Goal: Information Seeking & Learning: Learn about a topic

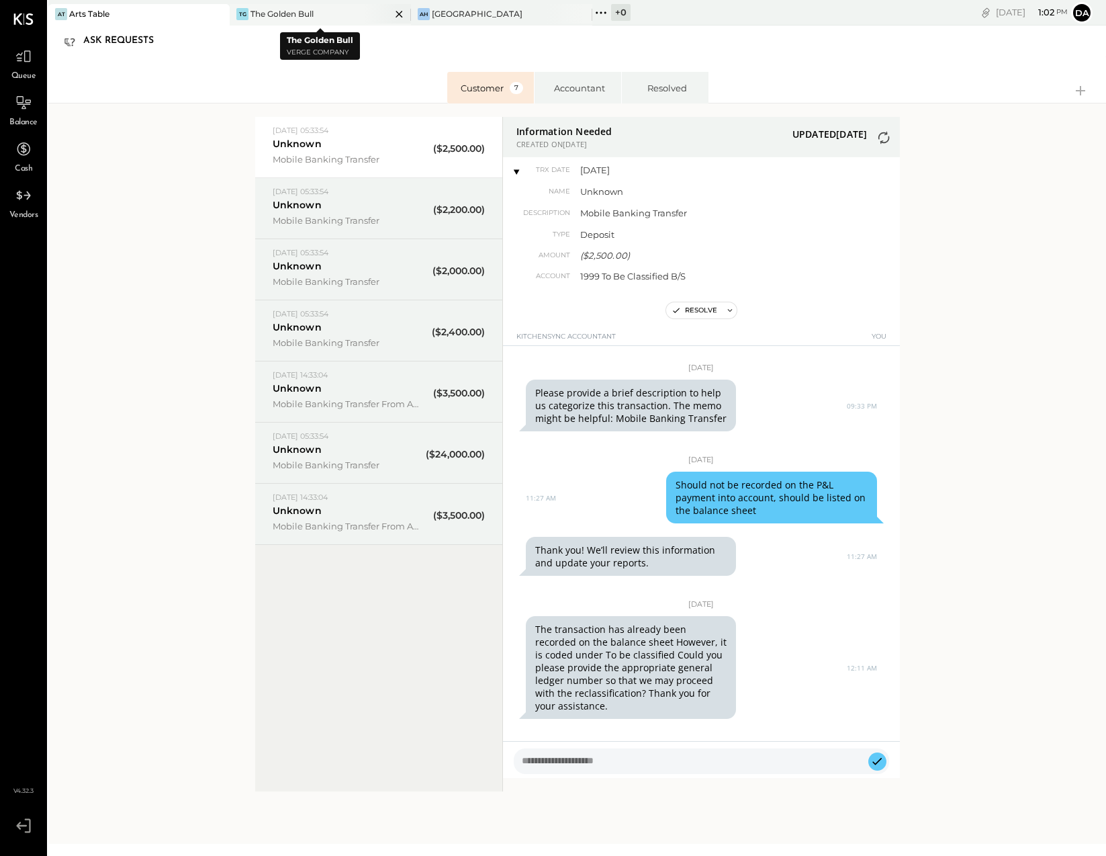
click at [269, 8] on div "The Golden Bull" at bounding box center [282, 13] width 63 height 11
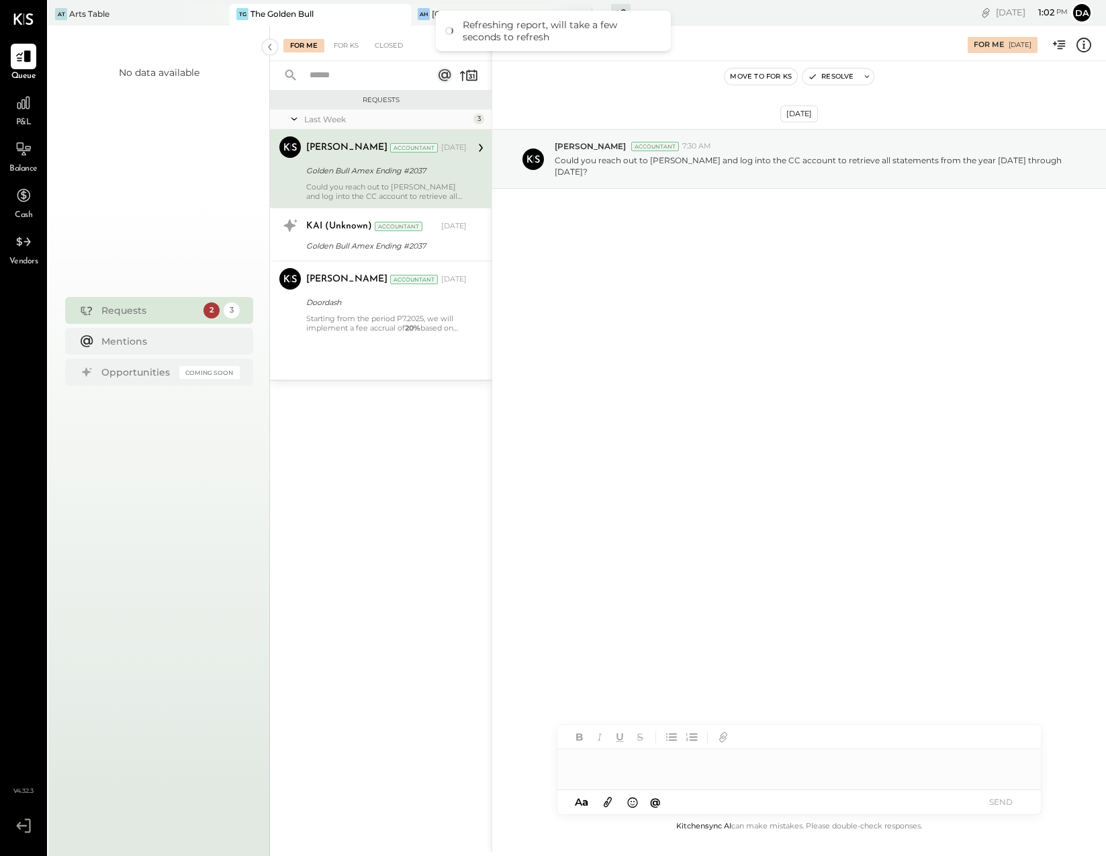
click at [421, 8] on div "AH" at bounding box center [424, 14] width 12 height 12
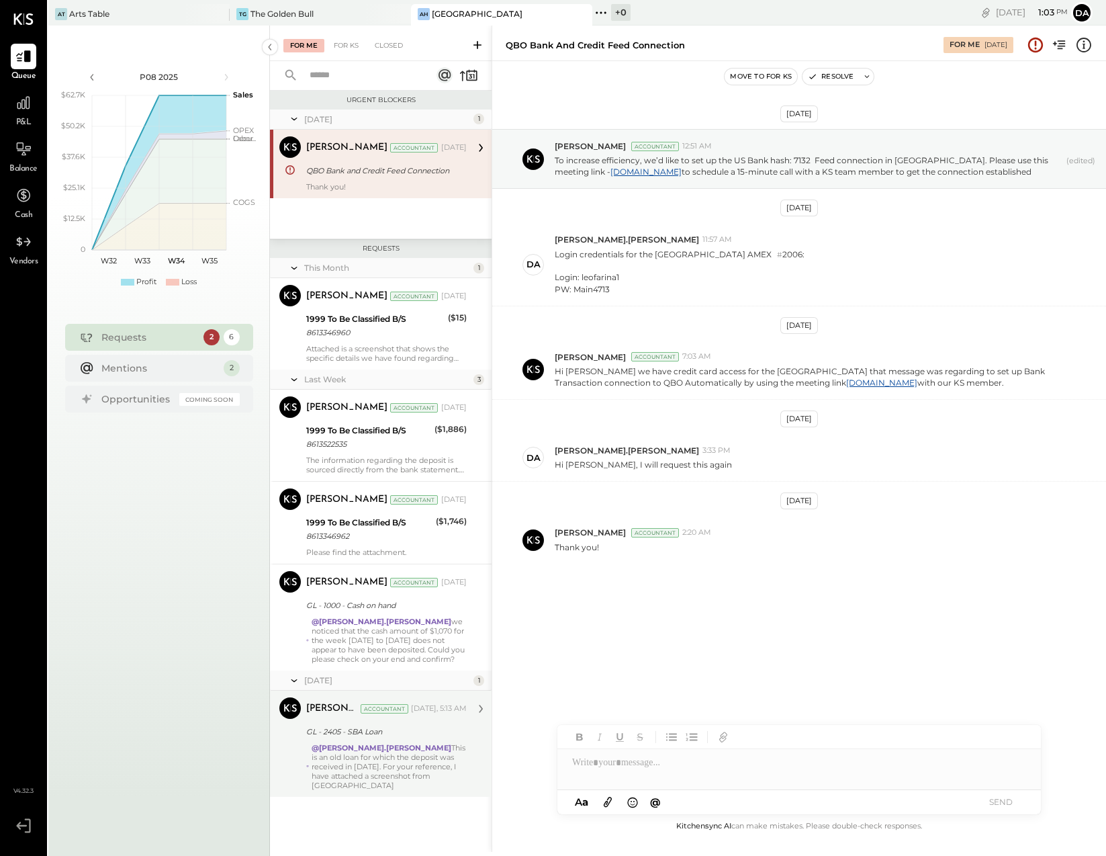
click at [371, 772] on div "@[PERSON_NAME].[PERSON_NAME] This is an old loan for which the deposit was rece…" at bounding box center [389, 766] width 155 height 47
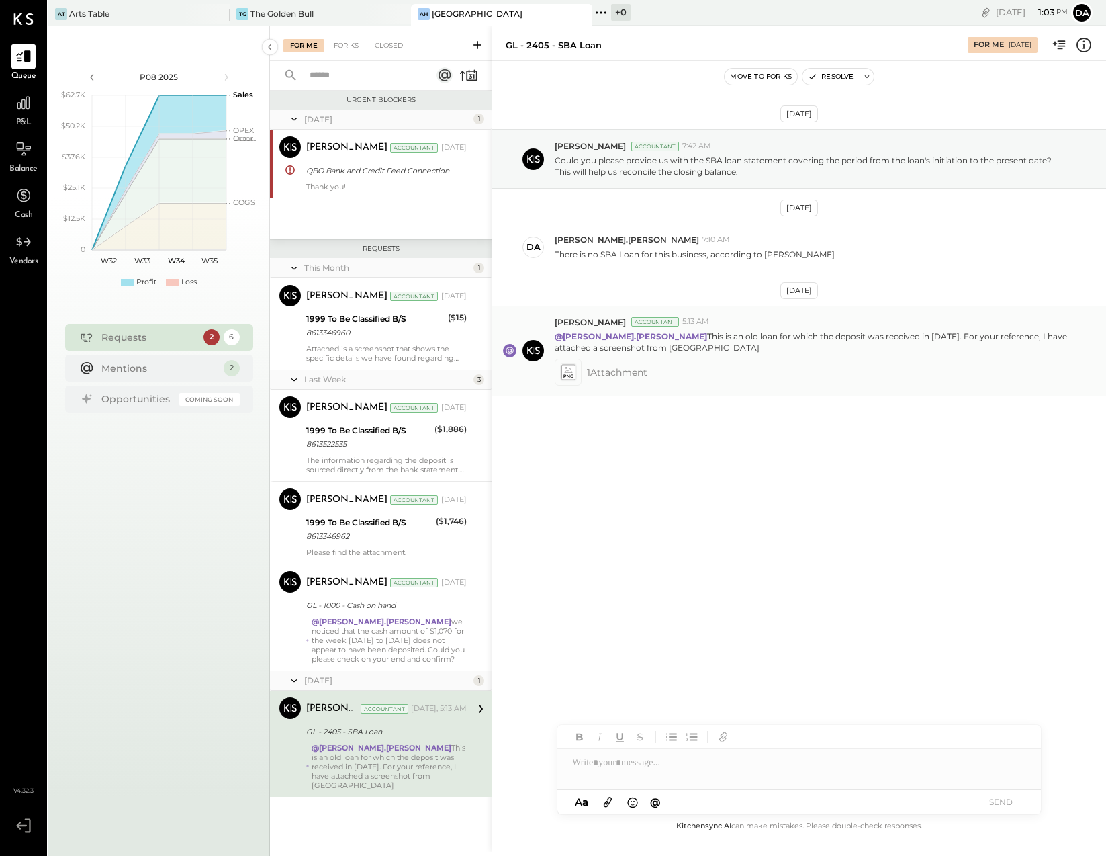
click at [571, 369] on icon at bounding box center [568, 372] width 14 height 15
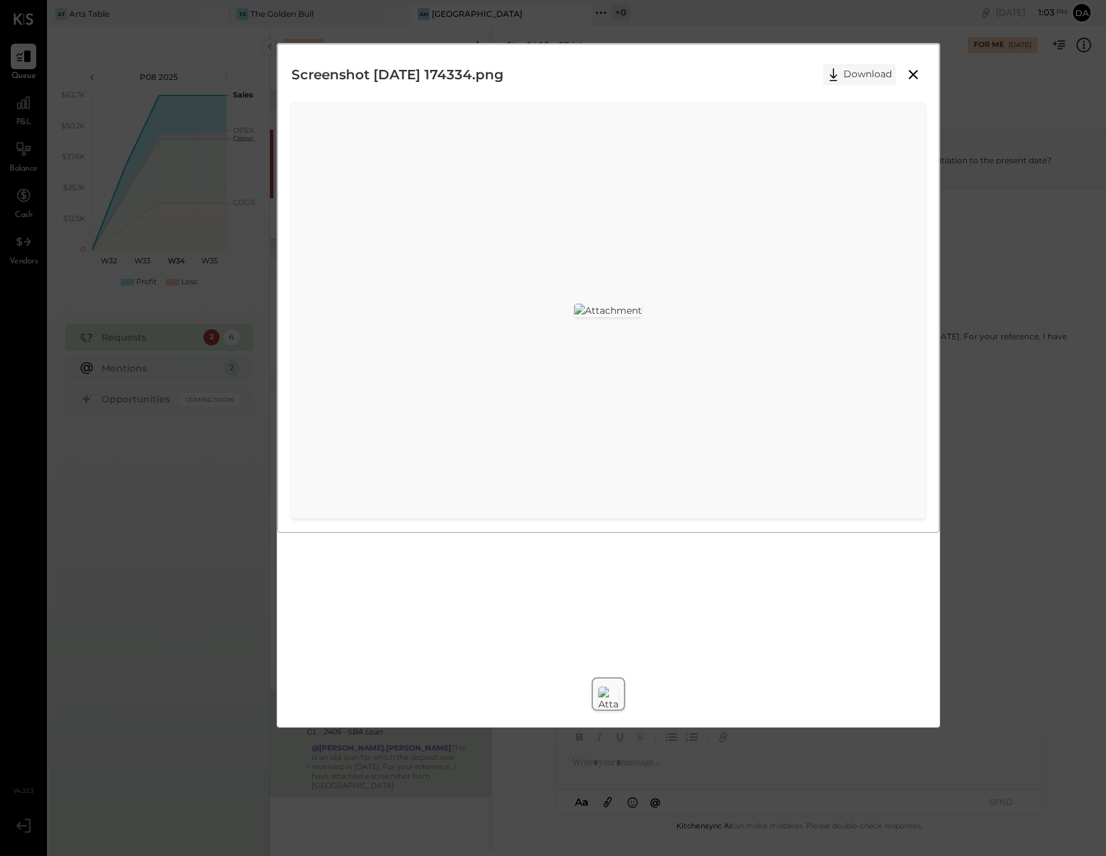
click at [856, 79] on button "Download" at bounding box center [859, 74] width 73 height 21
click at [912, 72] on icon at bounding box center [913, 74] width 16 height 16
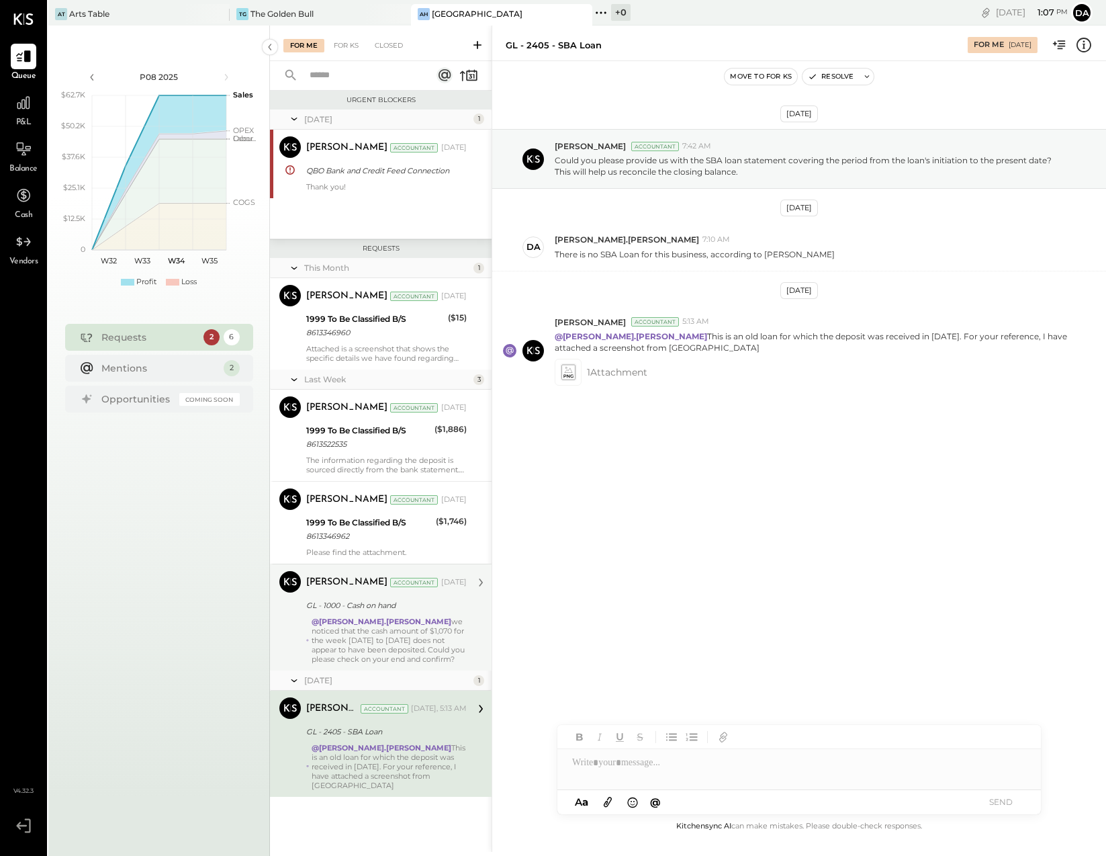
click at [359, 653] on div "@[PERSON_NAME].[PERSON_NAME] we noticed that the cash amount of $1,070 for the …" at bounding box center [389, 640] width 155 height 47
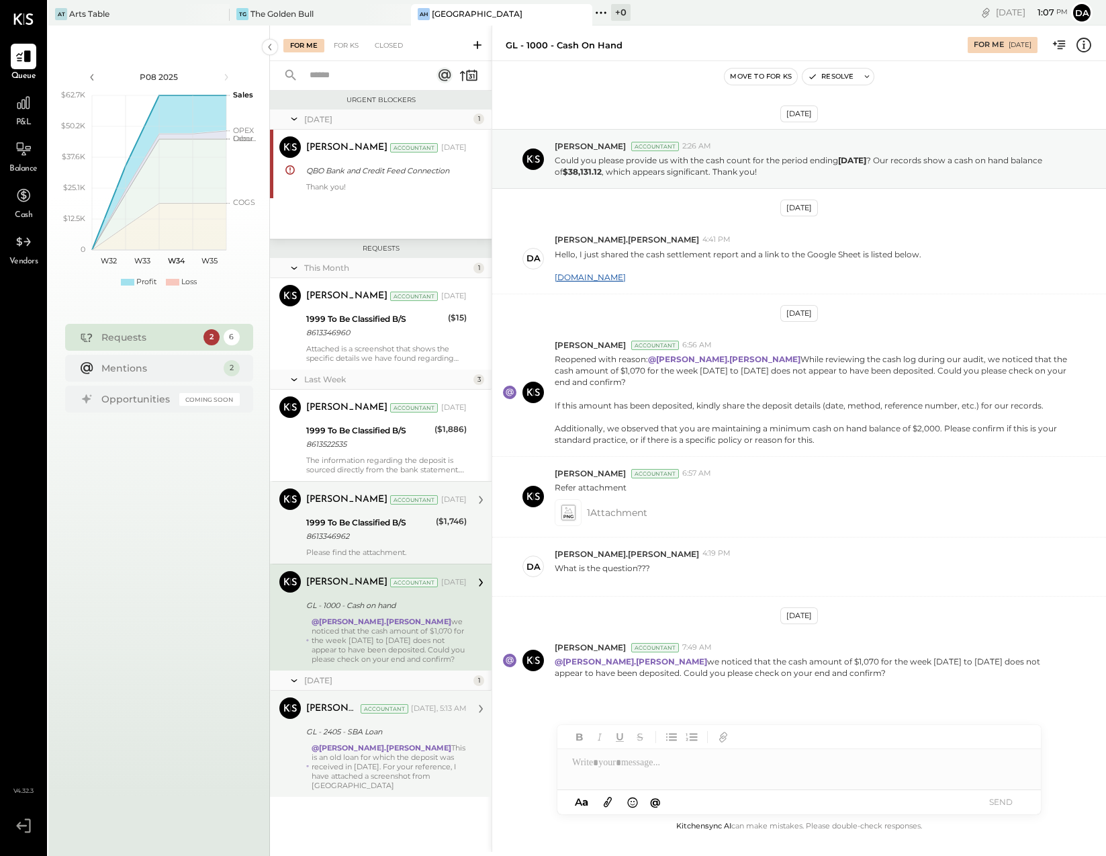
click at [350, 522] on div "1999 To Be Classified B/S" at bounding box center [369, 522] width 126 height 13
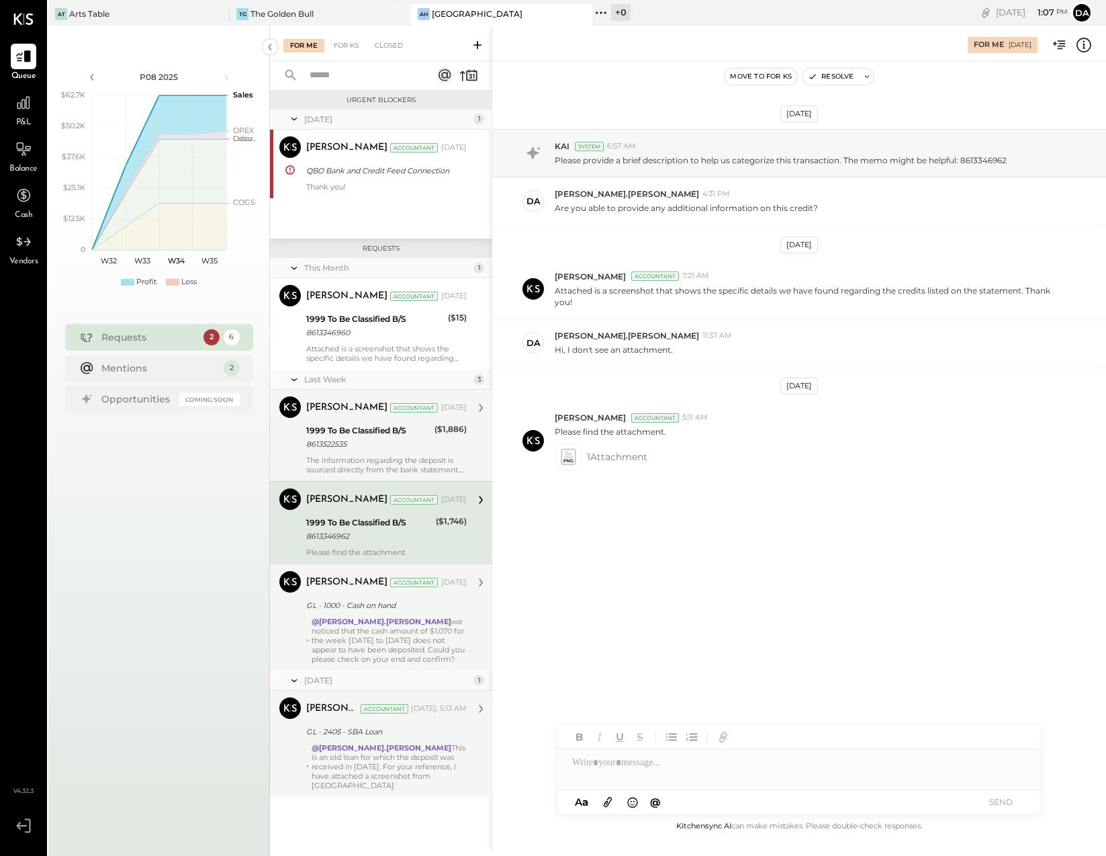
click at [450, 427] on div "($1,886)" at bounding box center [451, 428] width 32 height 13
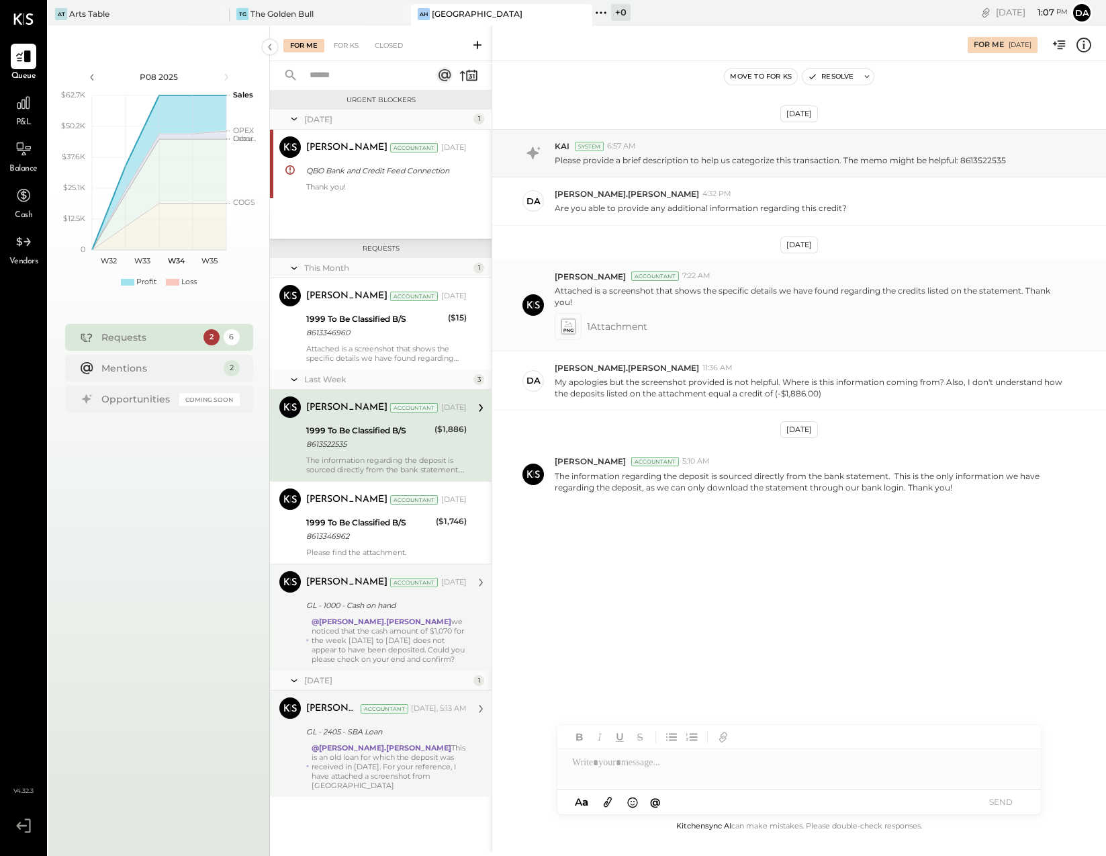
click at [570, 330] on icon at bounding box center [568, 325] width 14 height 15
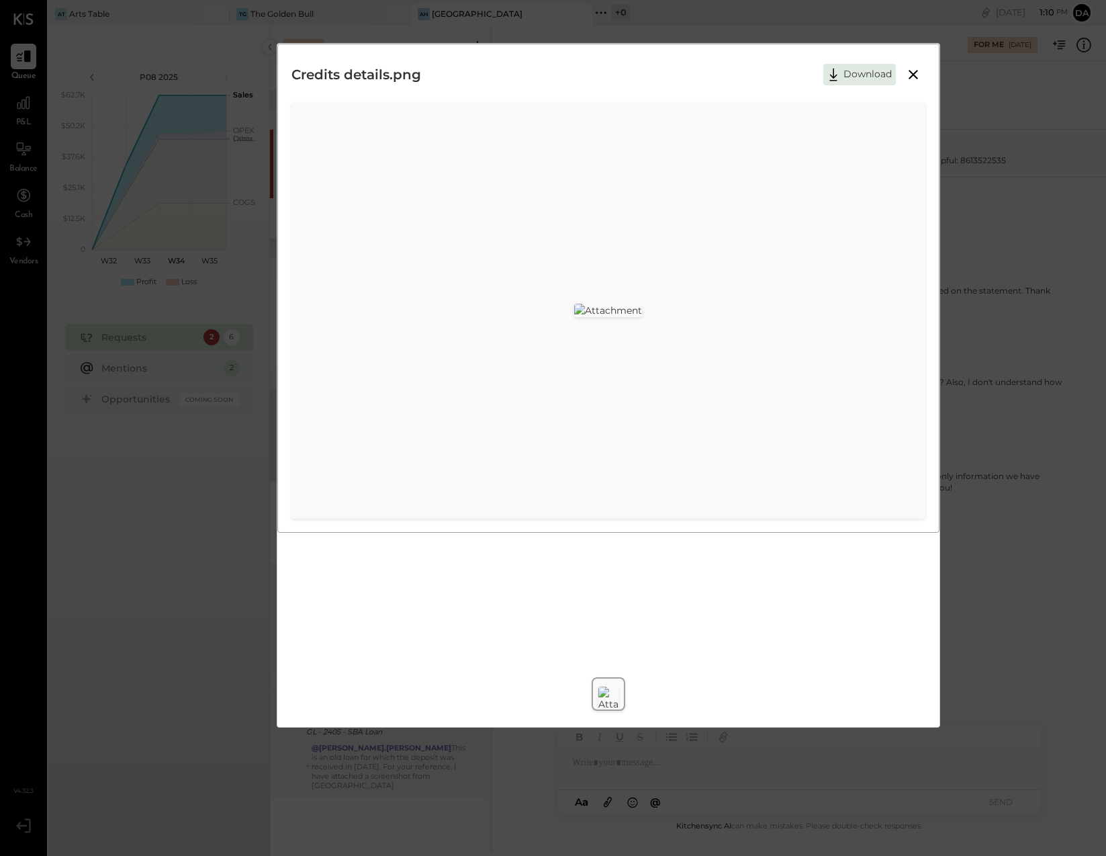
click at [915, 69] on icon at bounding box center [913, 74] width 16 height 16
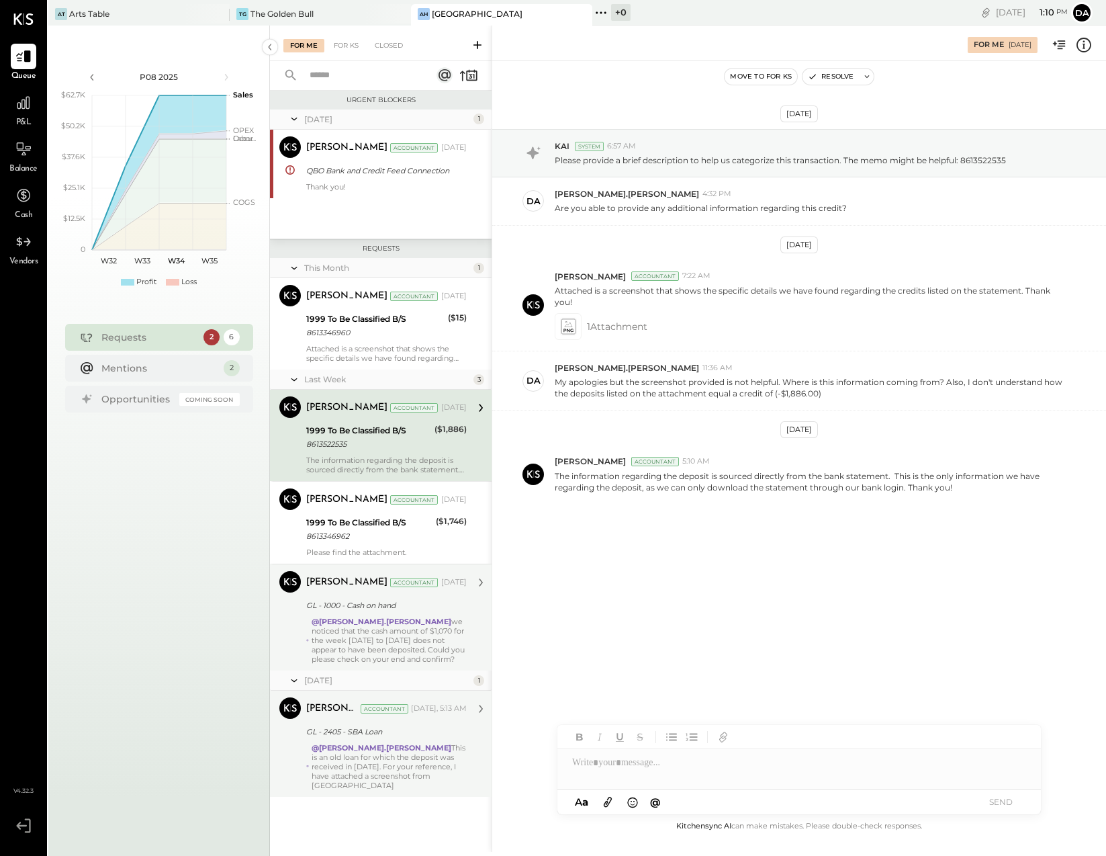
click at [623, 585] on div "[DATE] KAI System 6:57 AM Please provide a brief description to help us categor…" at bounding box center [799, 350] width 614 height 510
click at [287, 13] on div "The Golden Bull" at bounding box center [282, 13] width 63 height 11
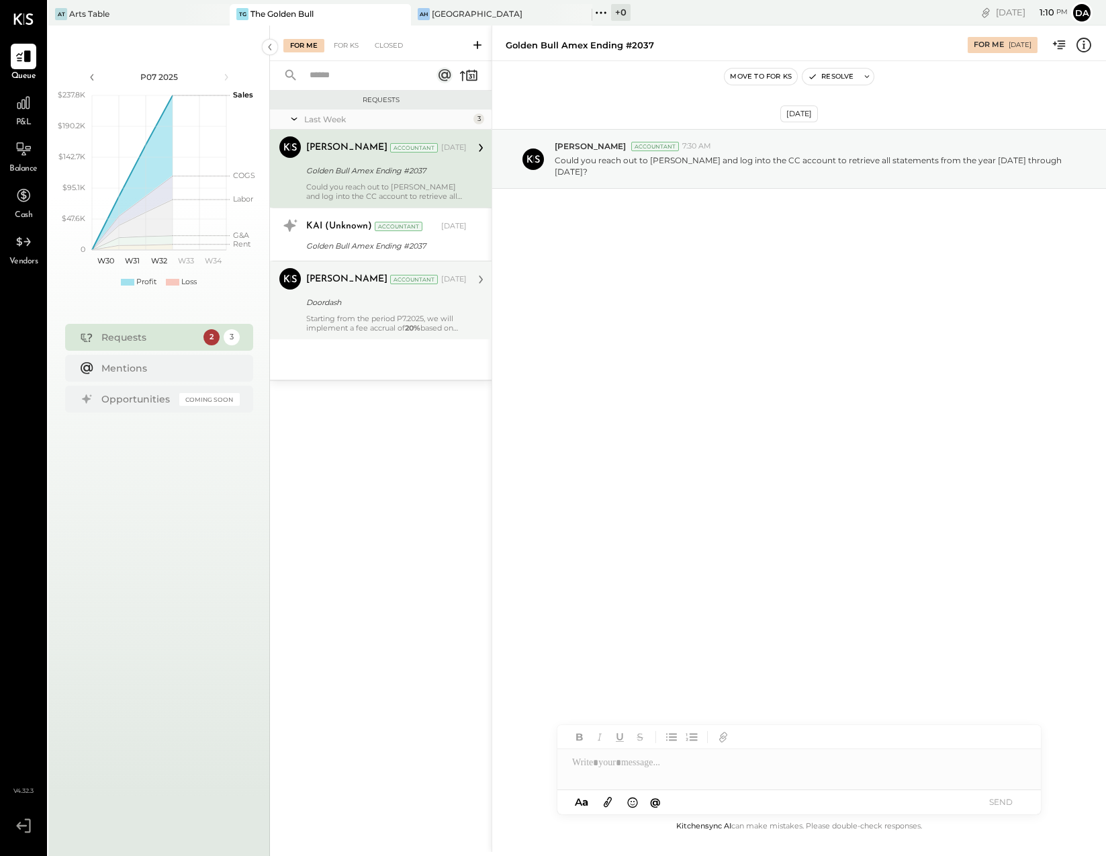
click at [363, 322] on div "Starting from the period P7.2025, we will implement a fee accrual of 20% based …" at bounding box center [386, 323] width 161 height 19
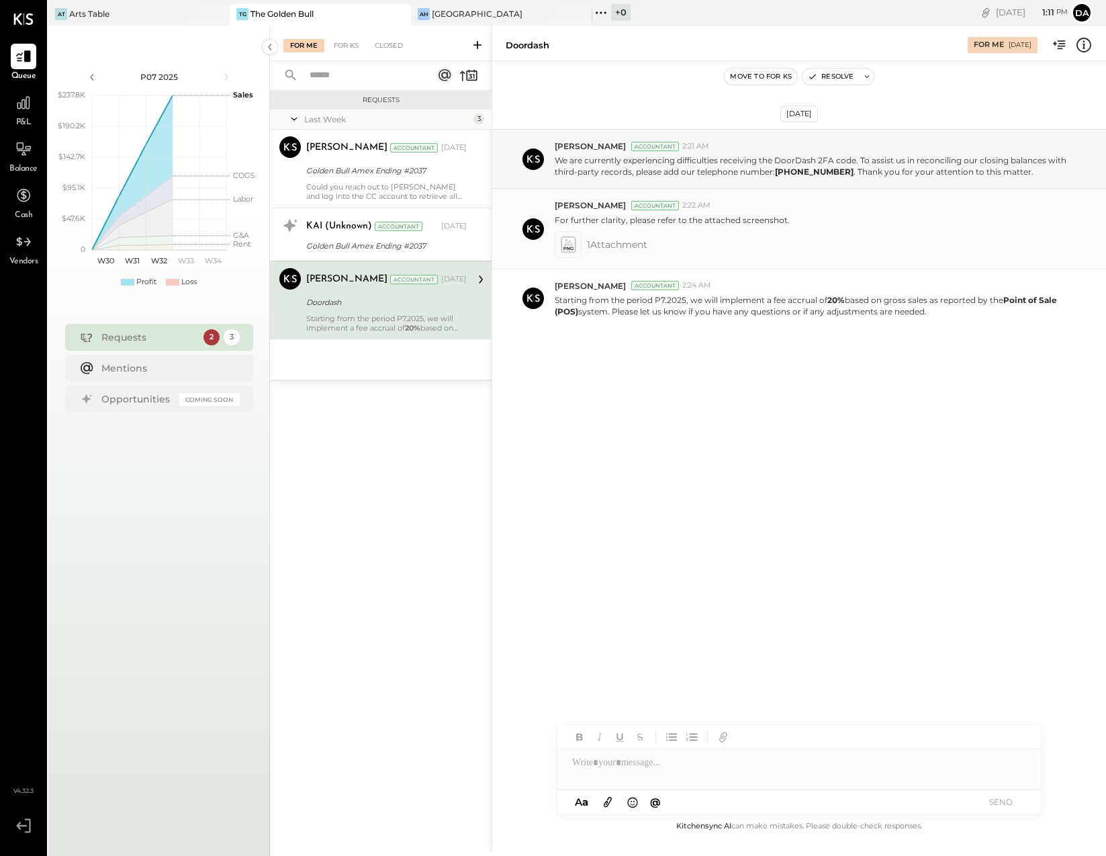
click at [571, 249] on icon at bounding box center [568, 247] width 9 height 3
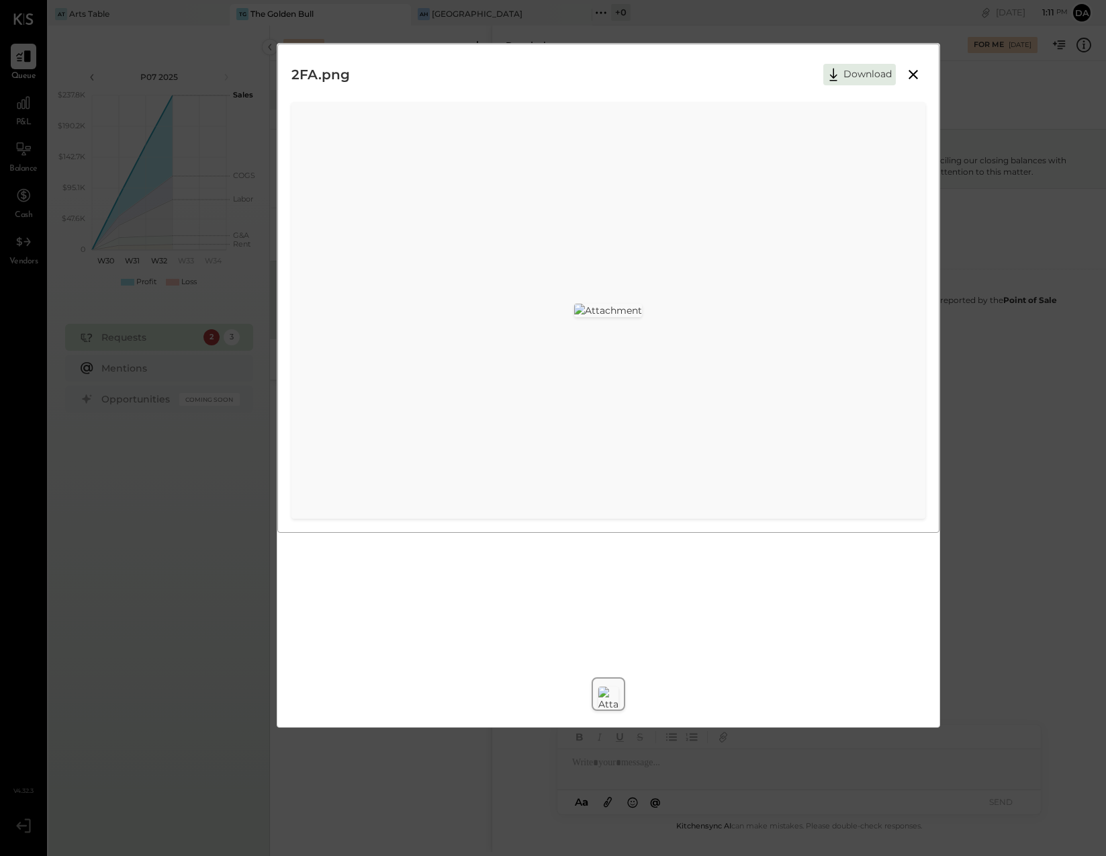
click at [912, 74] on icon at bounding box center [913, 74] width 16 height 16
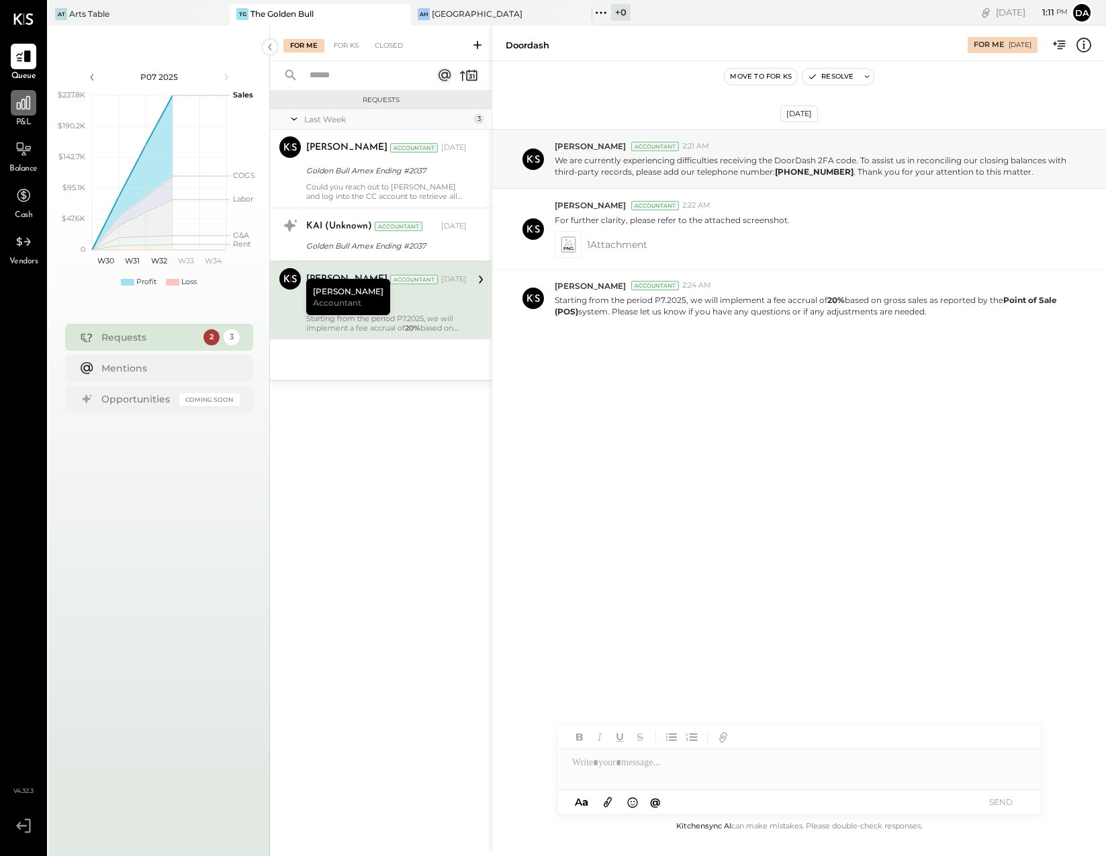
click at [25, 106] on icon at bounding box center [23, 102] width 13 height 13
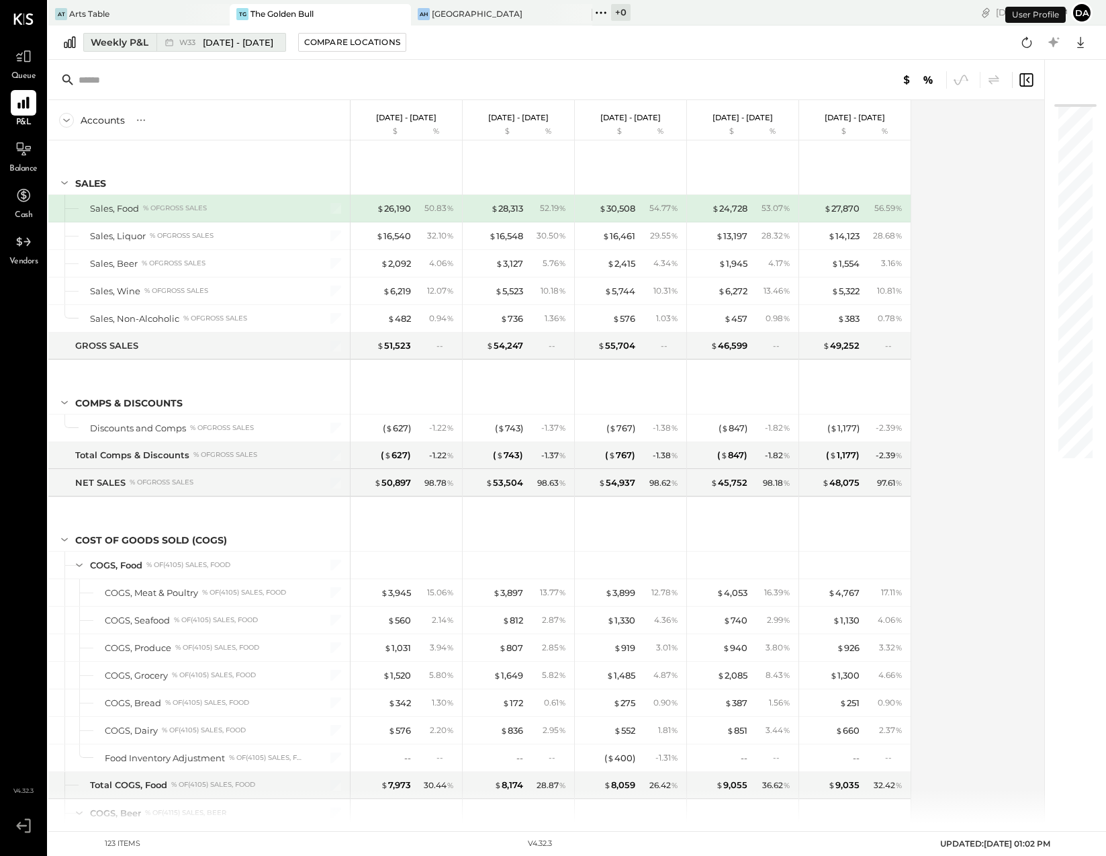
click at [126, 45] on div "Weekly P&L" at bounding box center [120, 42] width 58 height 13
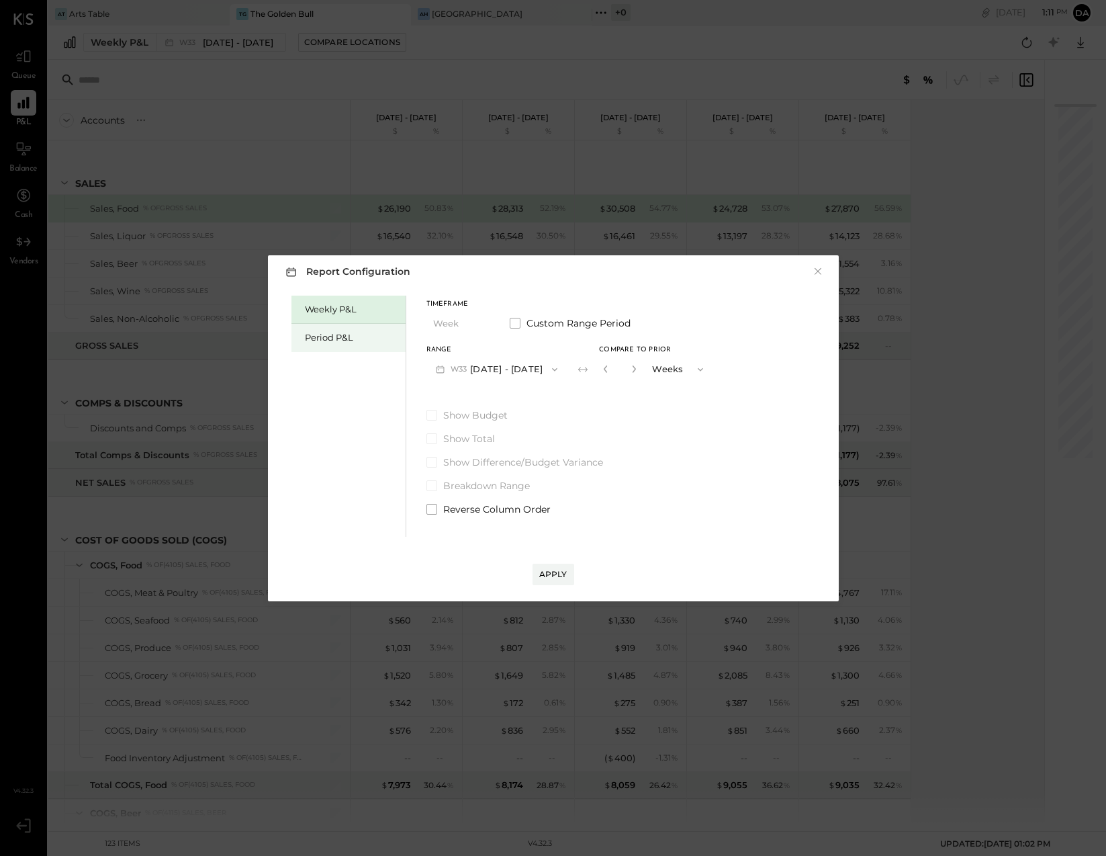
click at [308, 335] on div "Period P&L" at bounding box center [352, 337] width 94 height 13
click at [449, 367] on button "P08 [DATE] - [DATE]" at bounding box center [496, 369] width 140 height 25
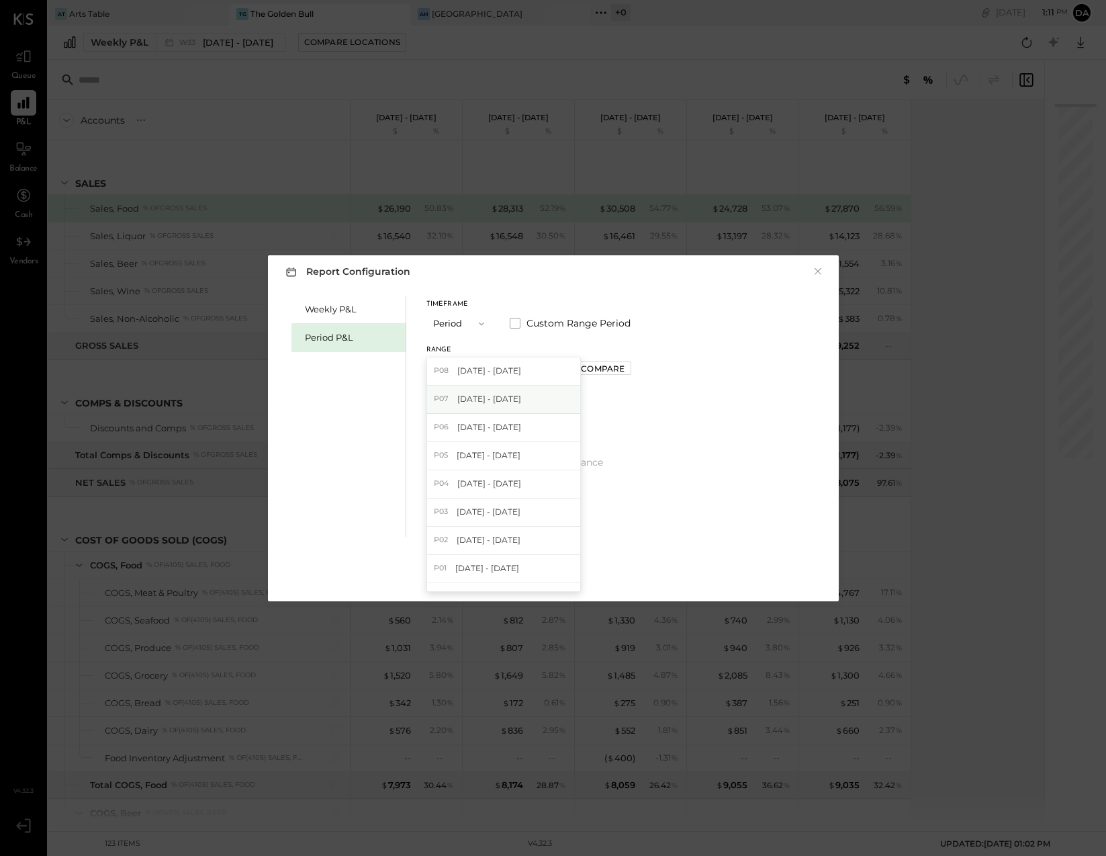
click at [447, 396] on span "P07" at bounding box center [443, 399] width 19 height 11
click at [554, 575] on div "Apply" at bounding box center [553, 573] width 28 height 11
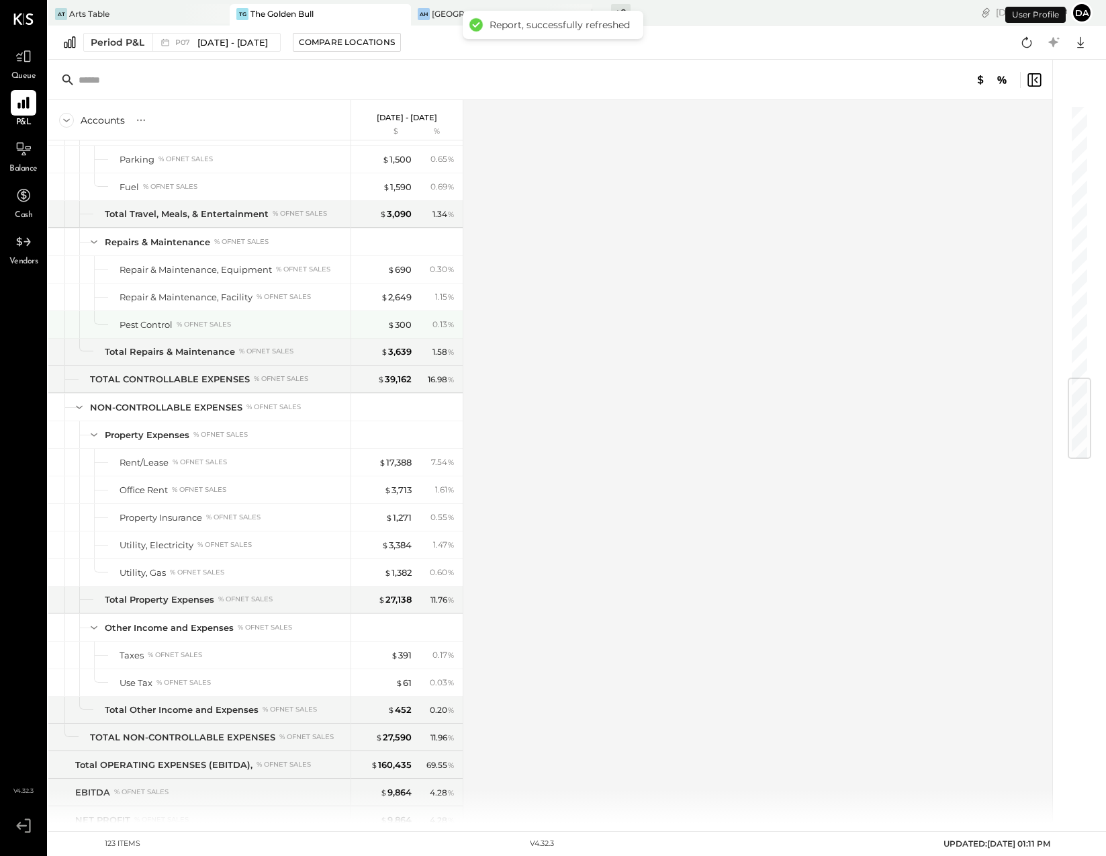
scroll to position [2294, 0]
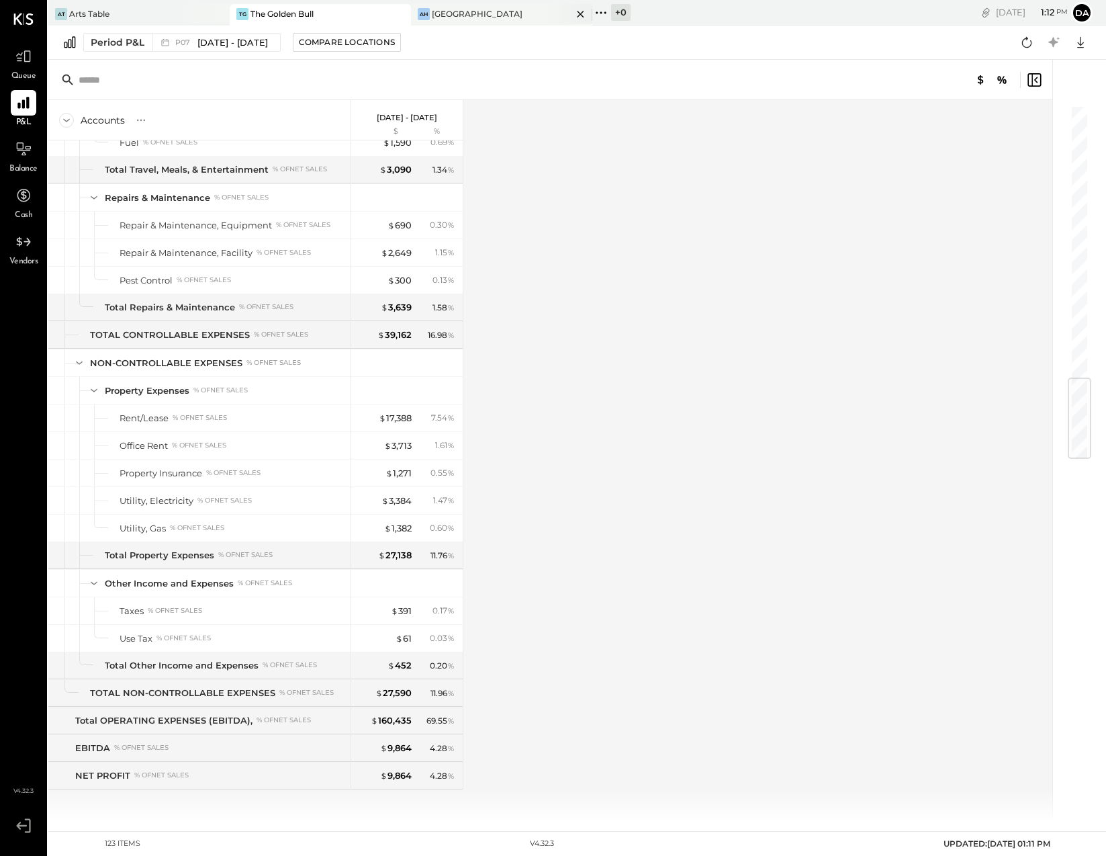
click at [443, 9] on div "[GEOGRAPHIC_DATA]" at bounding box center [477, 13] width 91 height 11
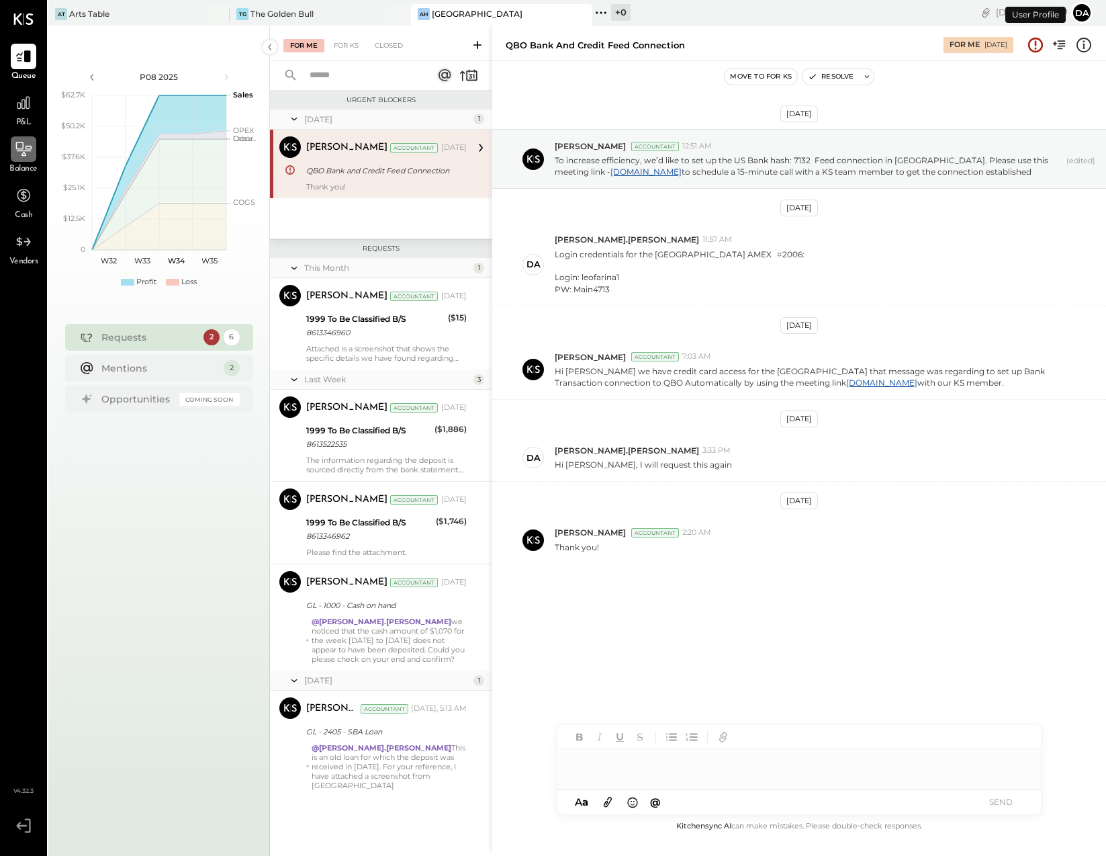
click at [16, 148] on icon at bounding box center [23, 149] width 15 height 14
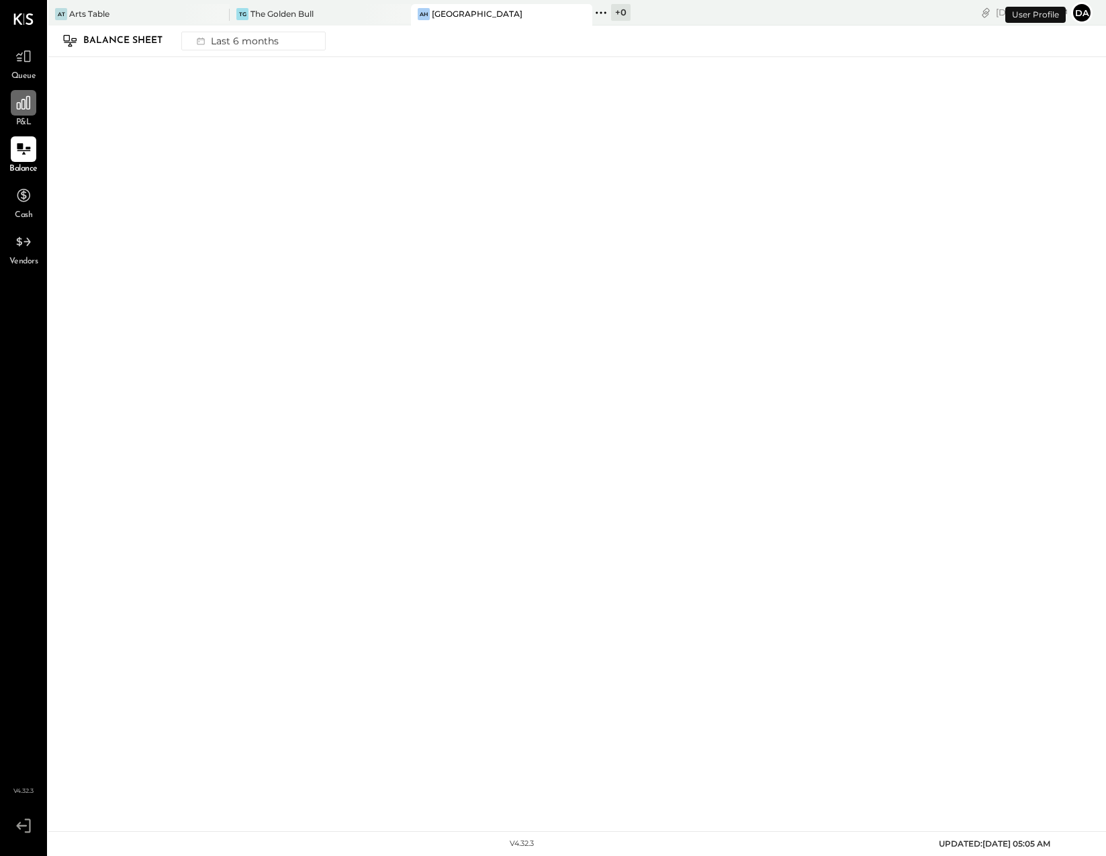
click at [20, 109] on icon at bounding box center [23, 102] width 13 height 13
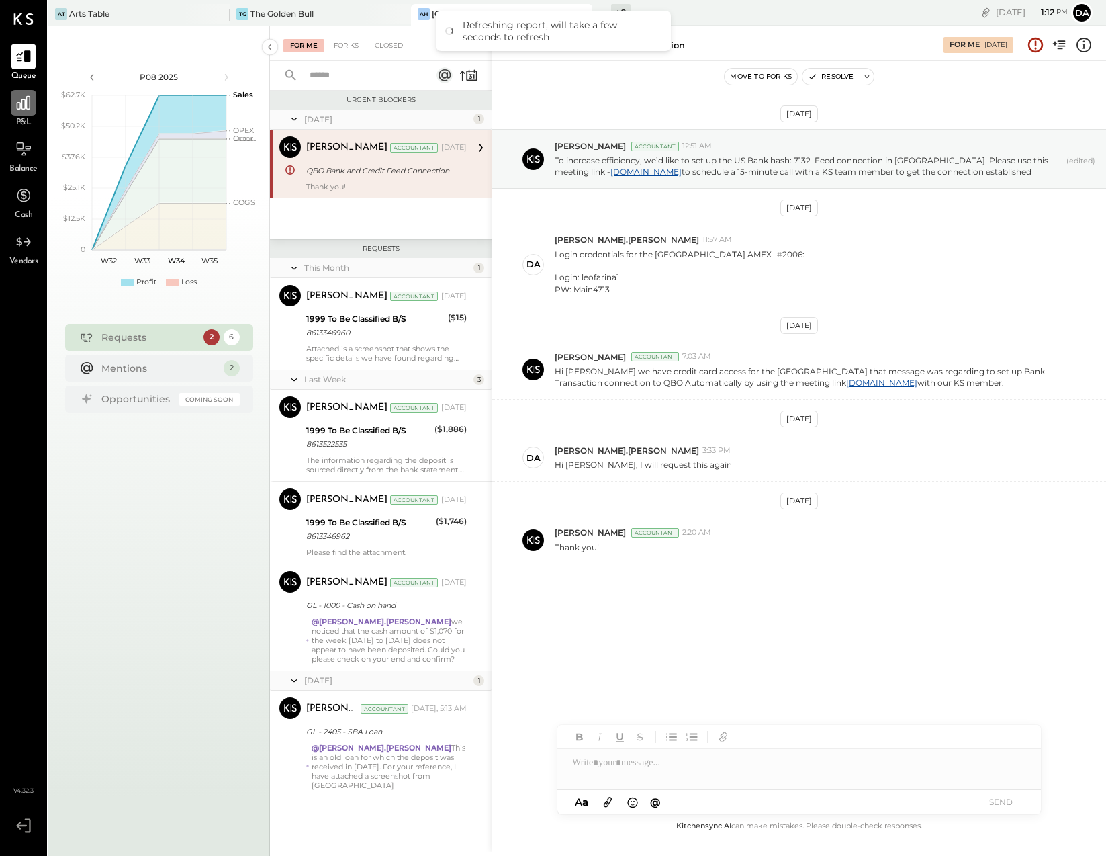
click at [30, 100] on icon at bounding box center [23, 102] width 17 height 17
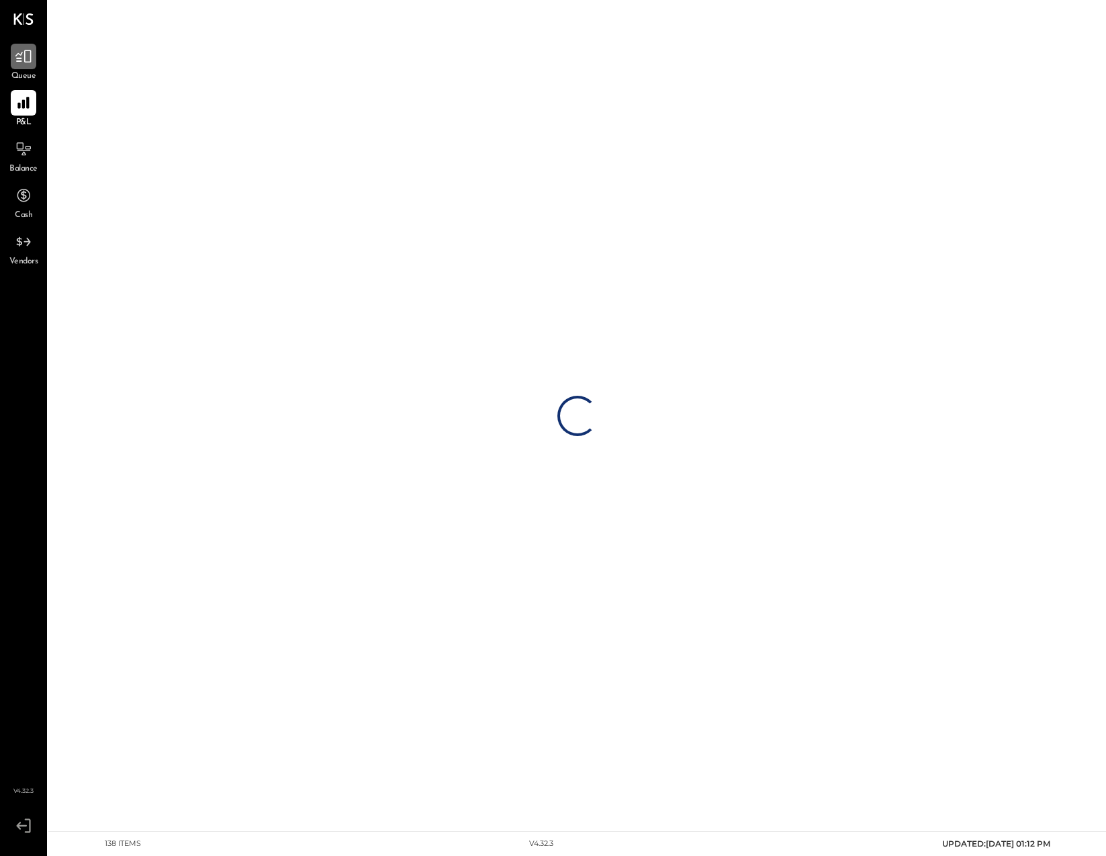
click at [29, 50] on icon at bounding box center [23, 56] width 16 height 13
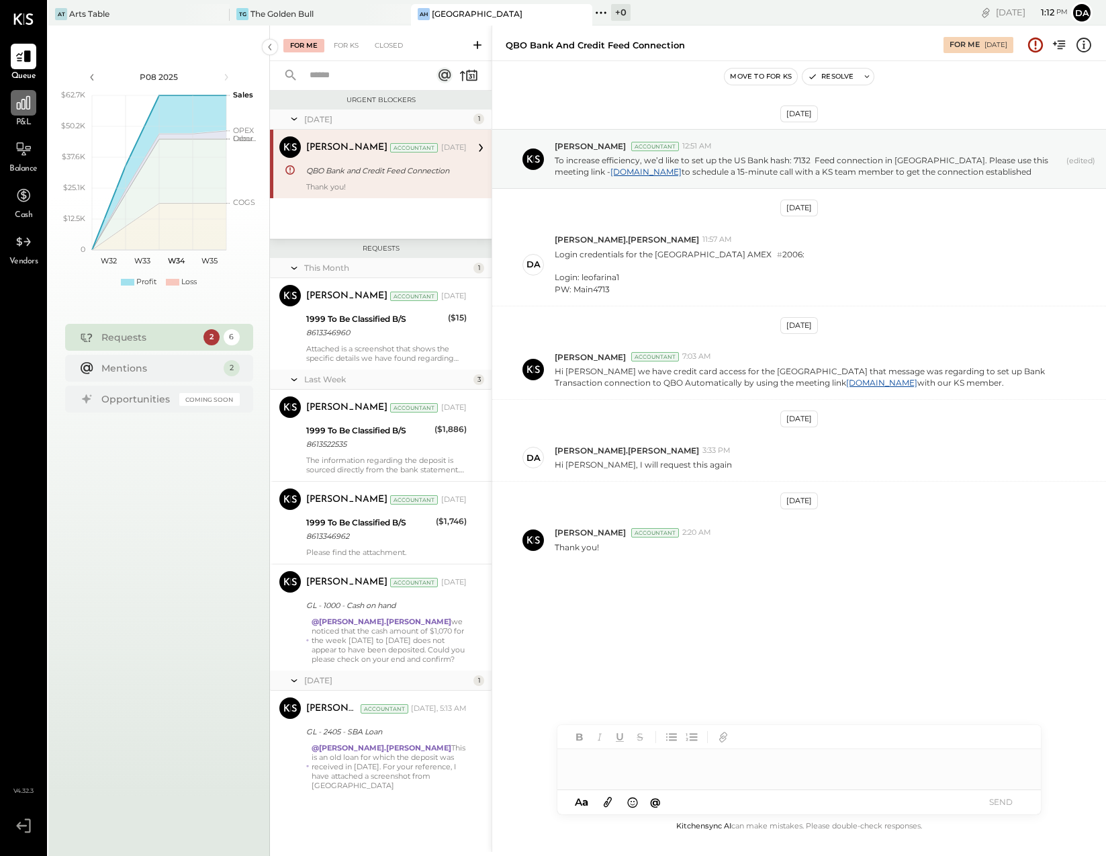
click at [24, 107] on icon at bounding box center [23, 102] width 17 height 17
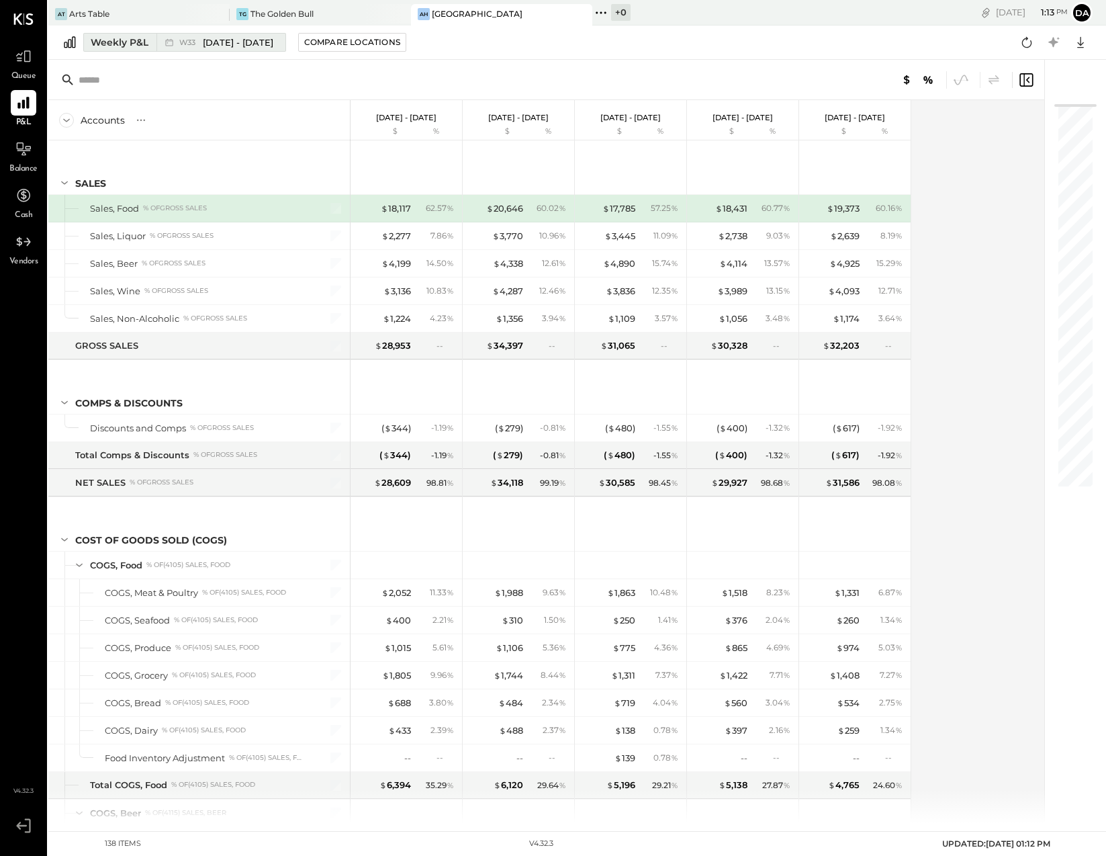
click at [106, 42] on div "Weekly P&L" at bounding box center [120, 42] width 58 height 13
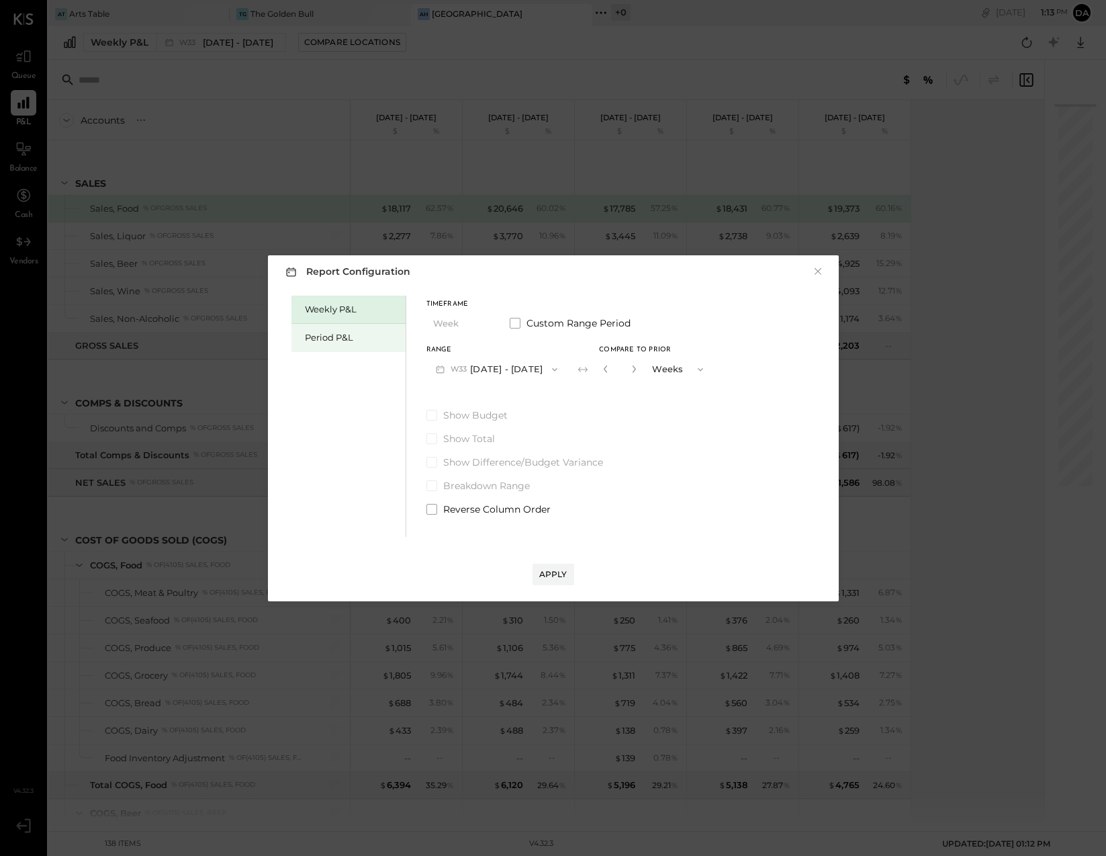
click at [308, 332] on div "Period P&L" at bounding box center [352, 337] width 94 height 13
click at [462, 373] on span "P08" at bounding box center [460, 369] width 19 height 11
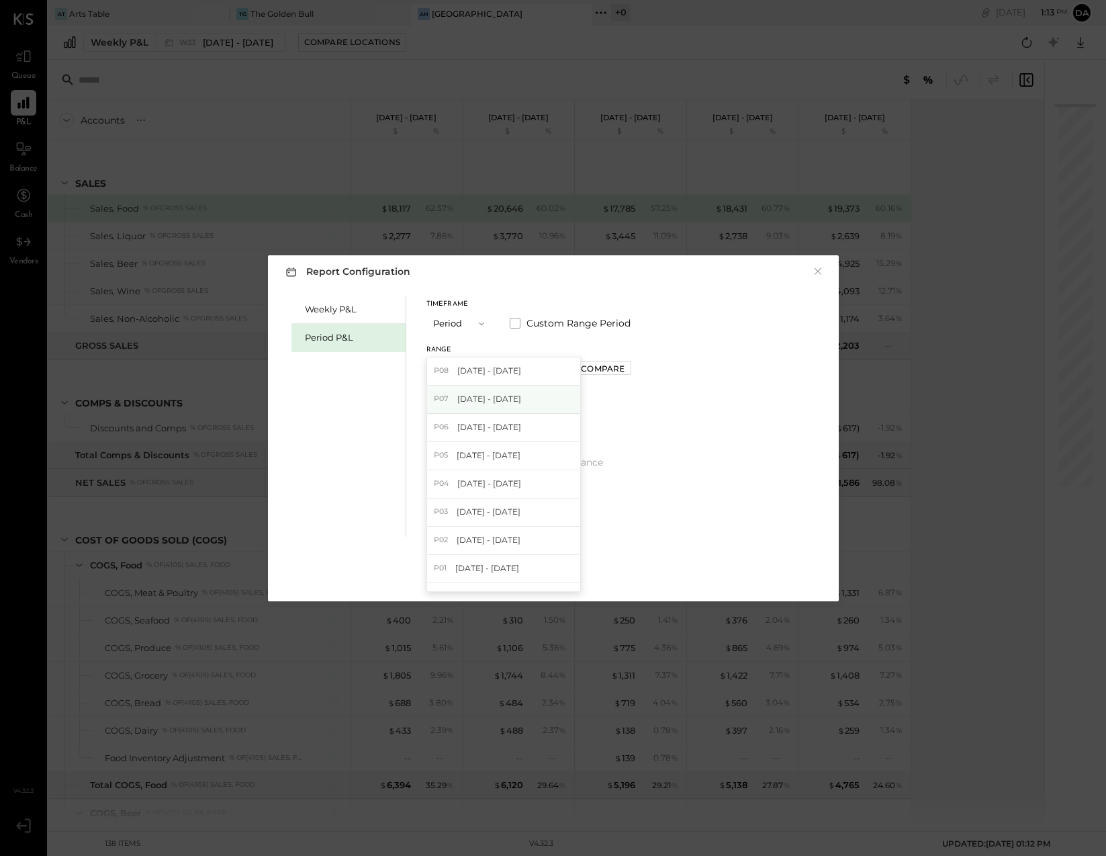
click at [451, 398] on div "P07 [DATE] - [DATE]" at bounding box center [503, 400] width 153 height 28
click at [556, 573] on div "Apply" at bounding box center [553, 573] width 28 height 11
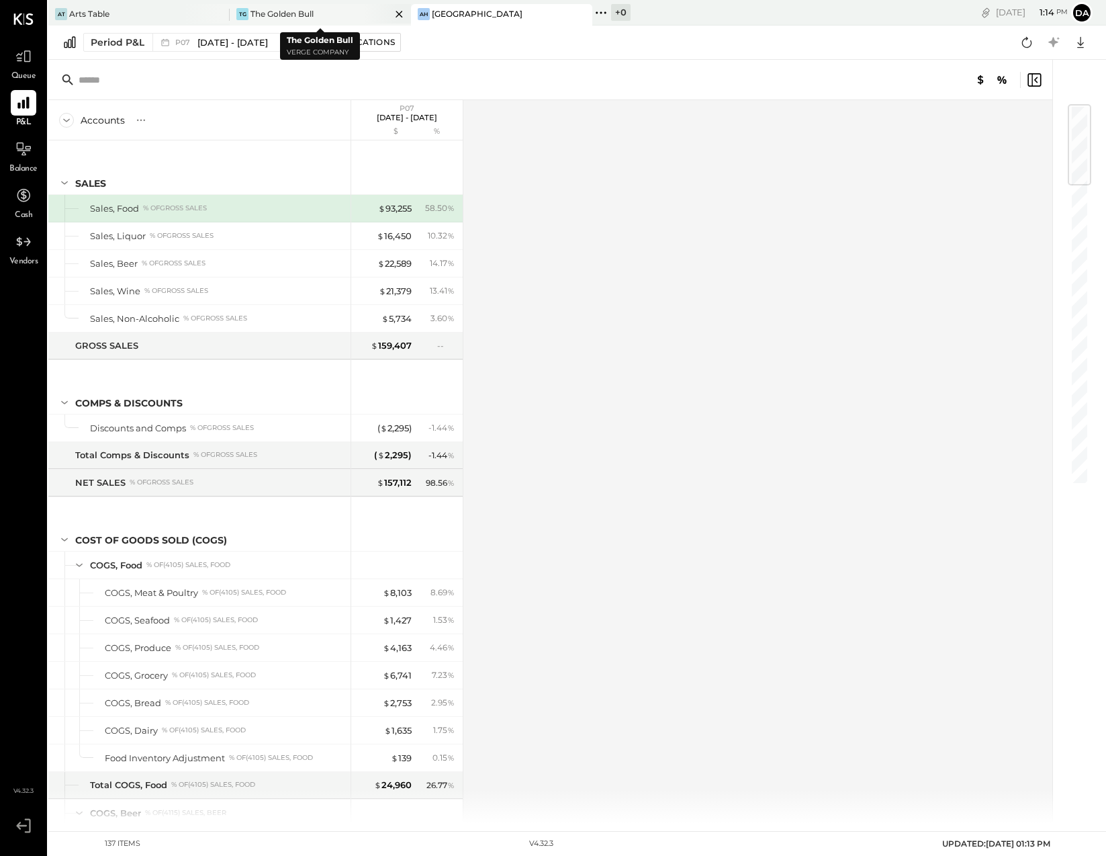
click at [267, 11] on div "The Golden Bull" at bounding box center [282, 13] width 63 height 11
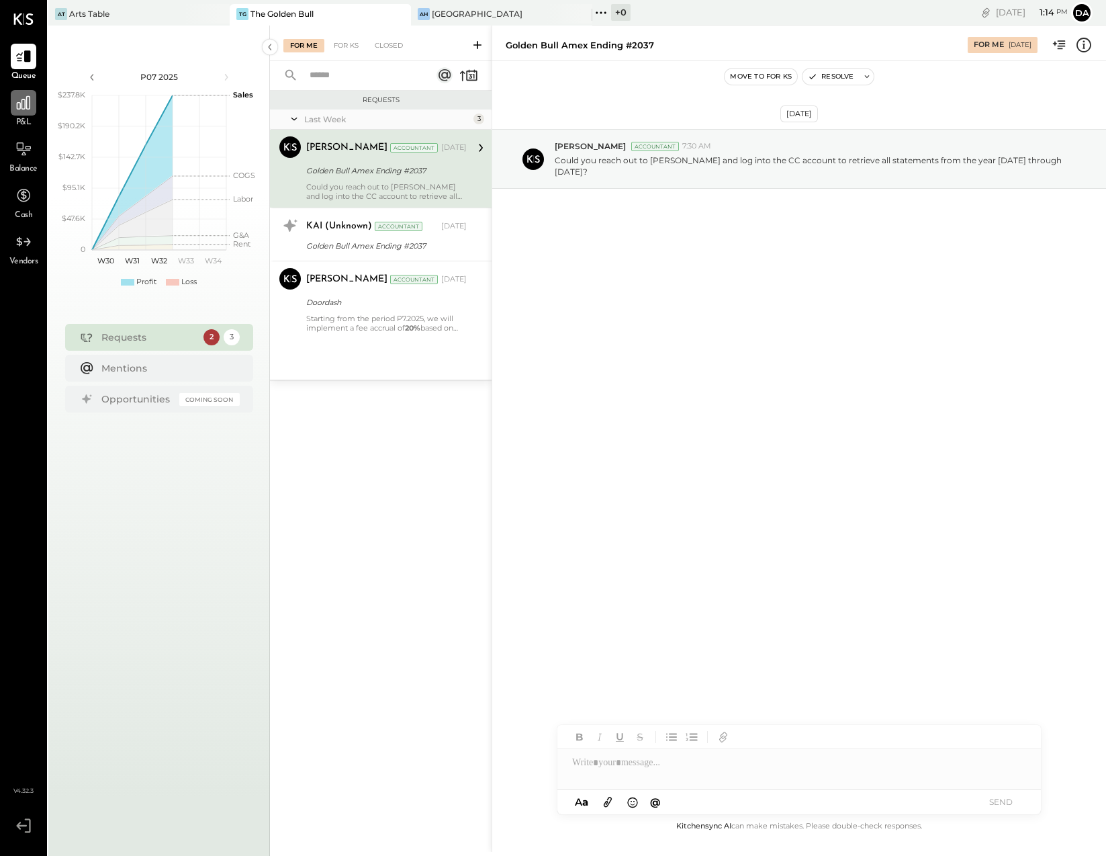
click at [13, 108] on div at bounding box center [24, 103] width 26 height 26
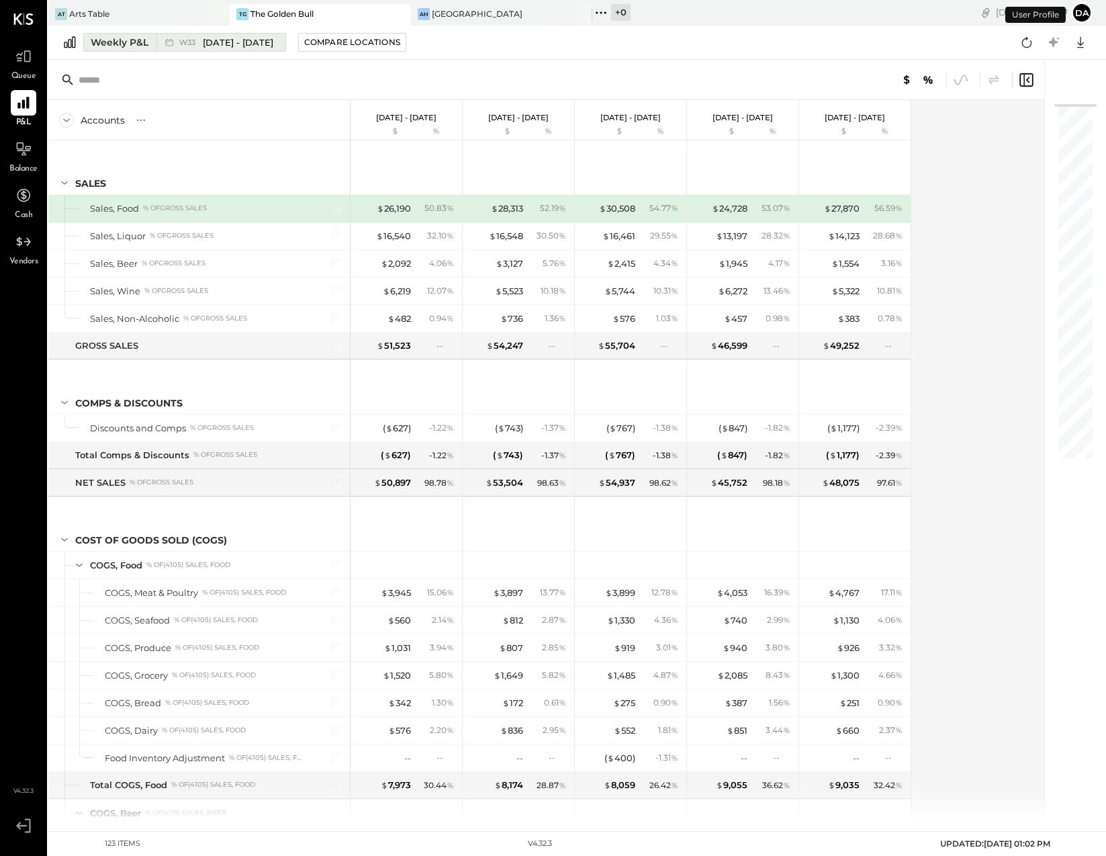
click at [98, 36] on div "Weekly P&L" at bounding box center [120, 42] width 58 height 13
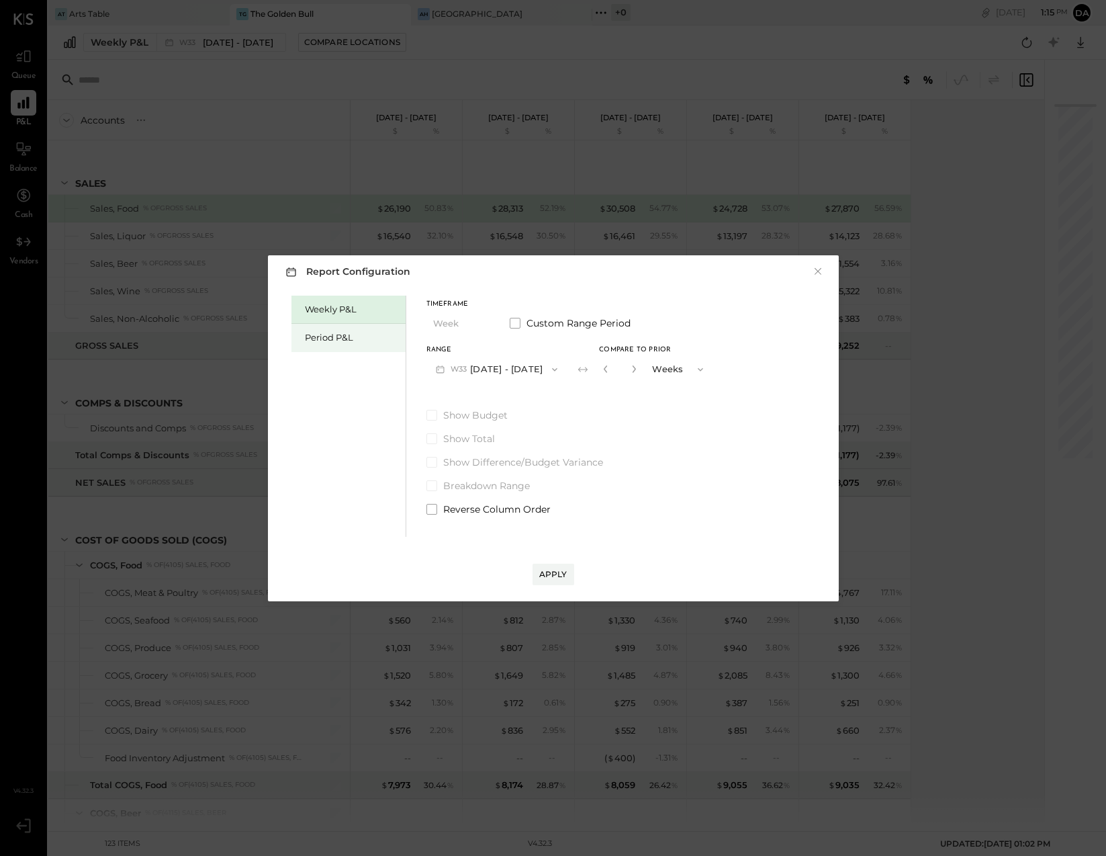
click at [345, 331] on div "Period P&L" at bounding box center [352, 337] width 94 height 13
click at [466, 371] on span "P08" at bounding box center [460, 369] width 19 height 11
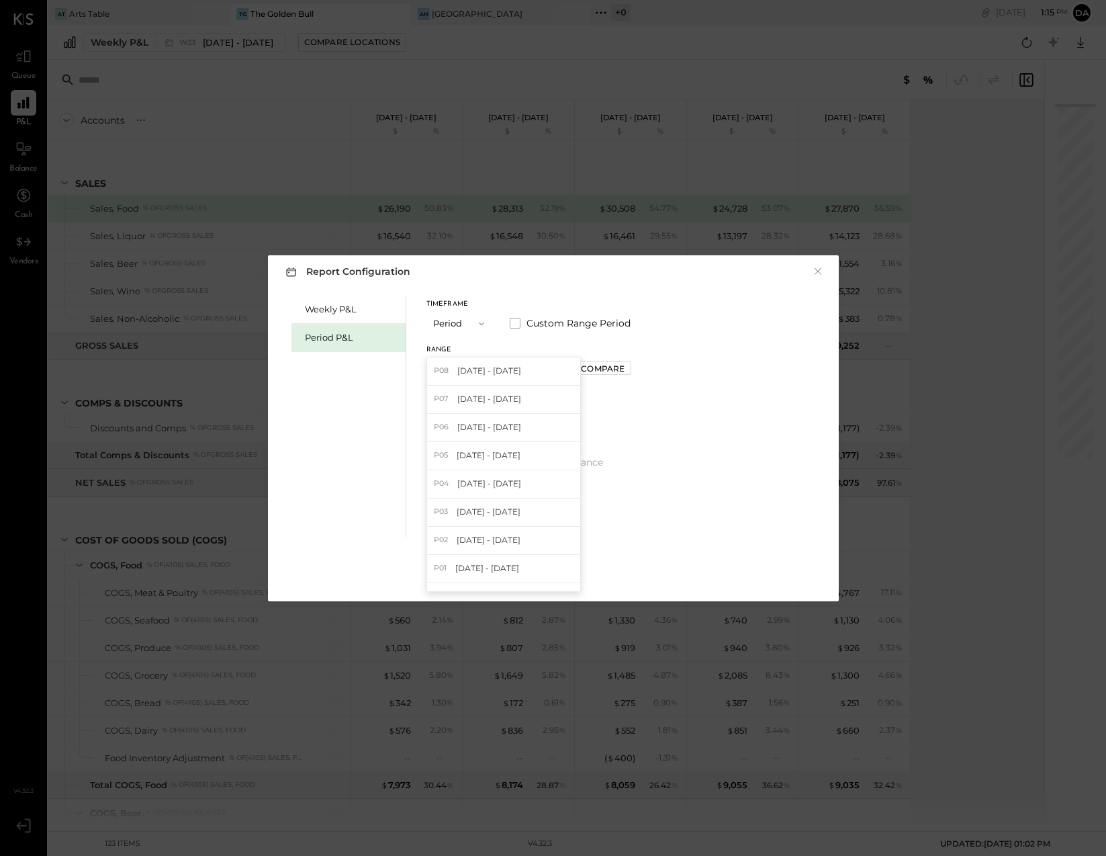
click at [463, 399] on span "[DATE] - [DATE]" at bounding box center [489, 398] width 64 height 11
click at [547, 571] on div "Apply" at bounding box center [553, 573] width 28 height 11
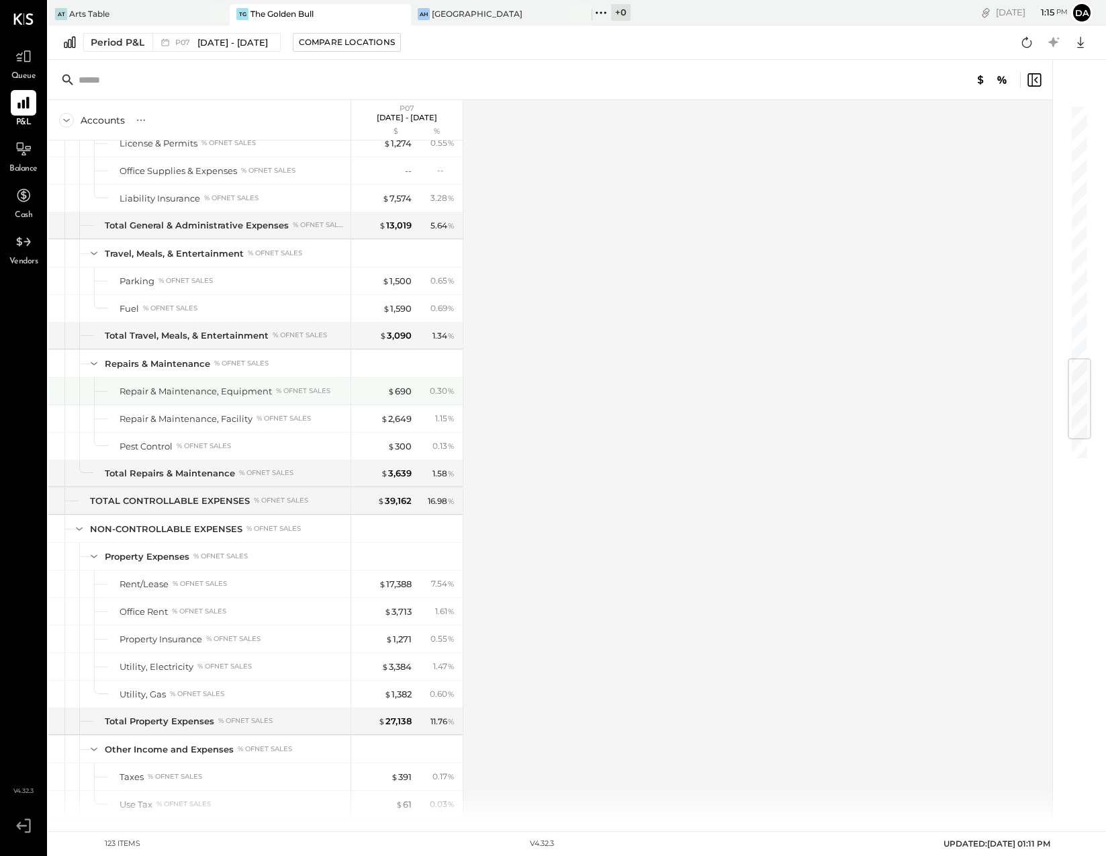
scroll to position [2128, 0]
click at [397, 420] on div "$ 2,649" at bounding box center [396, 419] width 31 height 13
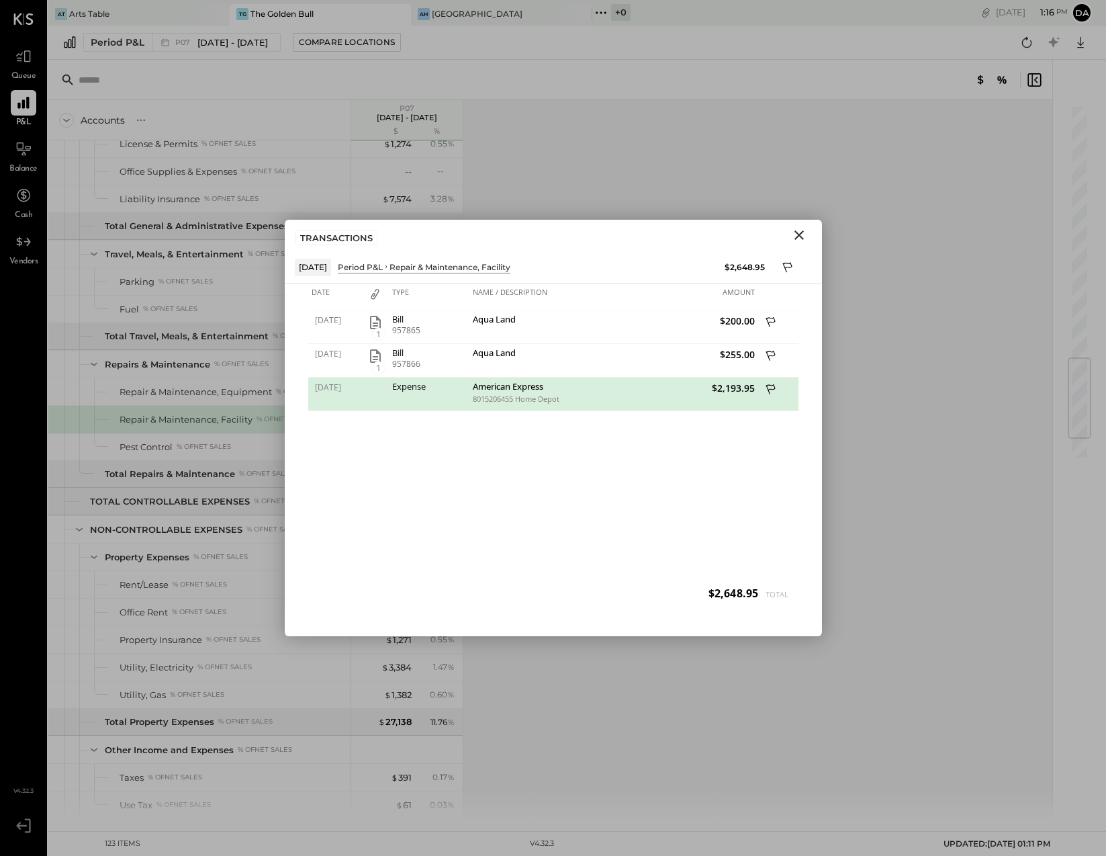
click at [798, 234] on icon "Close" at bounding box center [799, 234] width 9 height 9
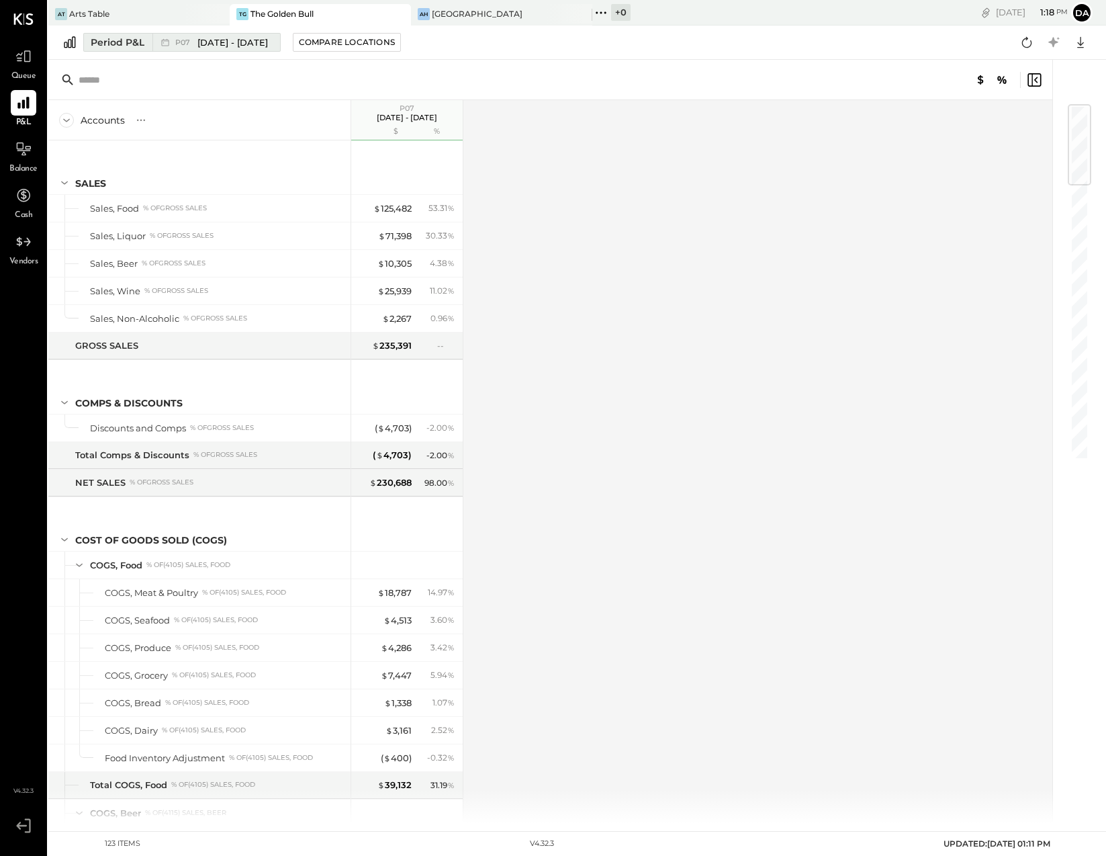
click at [175, 42] on span "P07" at bounding box center [184, 42] width 19 height 7
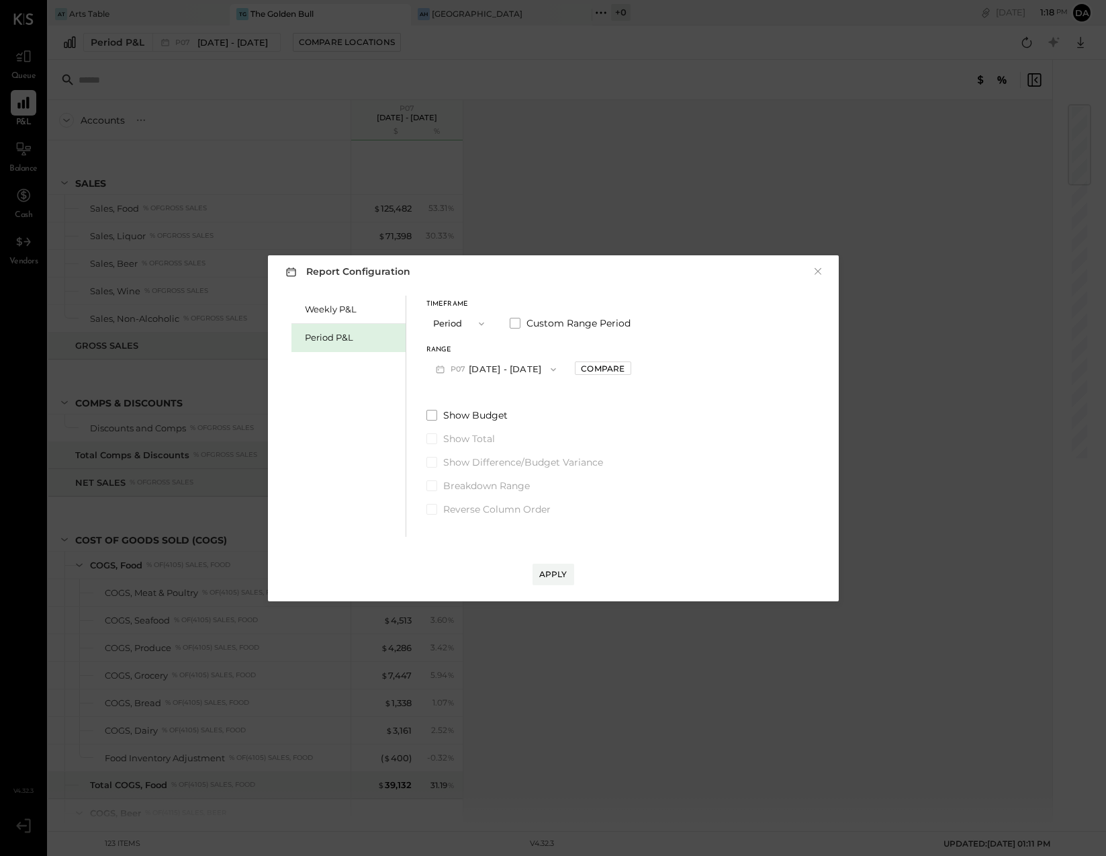
click at [351, 336] on div "Period P&L" at bounding box center [352, 337] width 94 height 13
click at [453, 320] on button "Period" at bounding box center [459, 323] width 67 height 25
click at [453, 322] on span "Period" at bounding box center [450, 323] width 27 height 9
click at [436, 369] on icon "button" at bounding box center [440, 369] width 14 height 14
click at [459, 486] on span "[DATE] - [DATE]" at bounding box center [489, 483] width 64 height 11
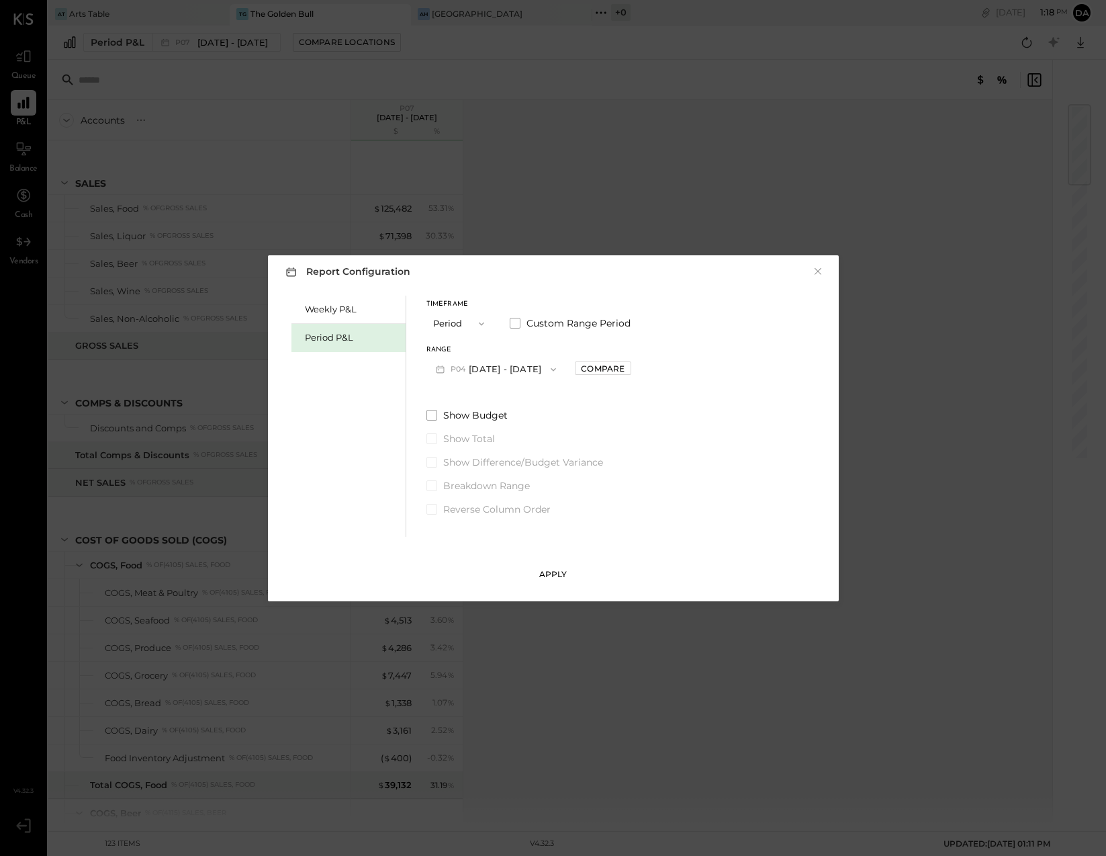
click at [550, 575] on div "Apply" at bounding box center [553, 573] width 28 height 11
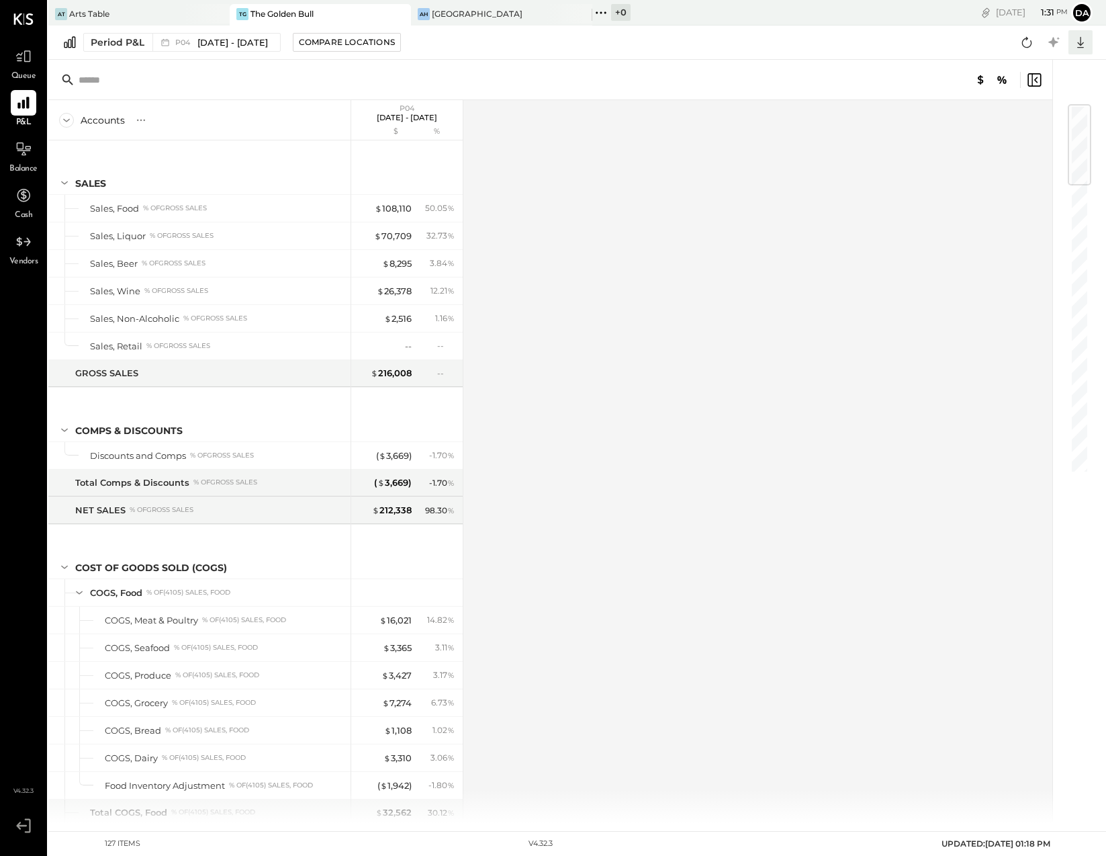
click at [1083, 38] on icon at bounding box center [1080, 42] width 17 height 17
click at [1020, 114] on div "Excel" at bounding box center [1038, 121] width 107 height 28
click at [107, 41] on div "Period P&L" at bounding box center [118, 42] width 54 height 13
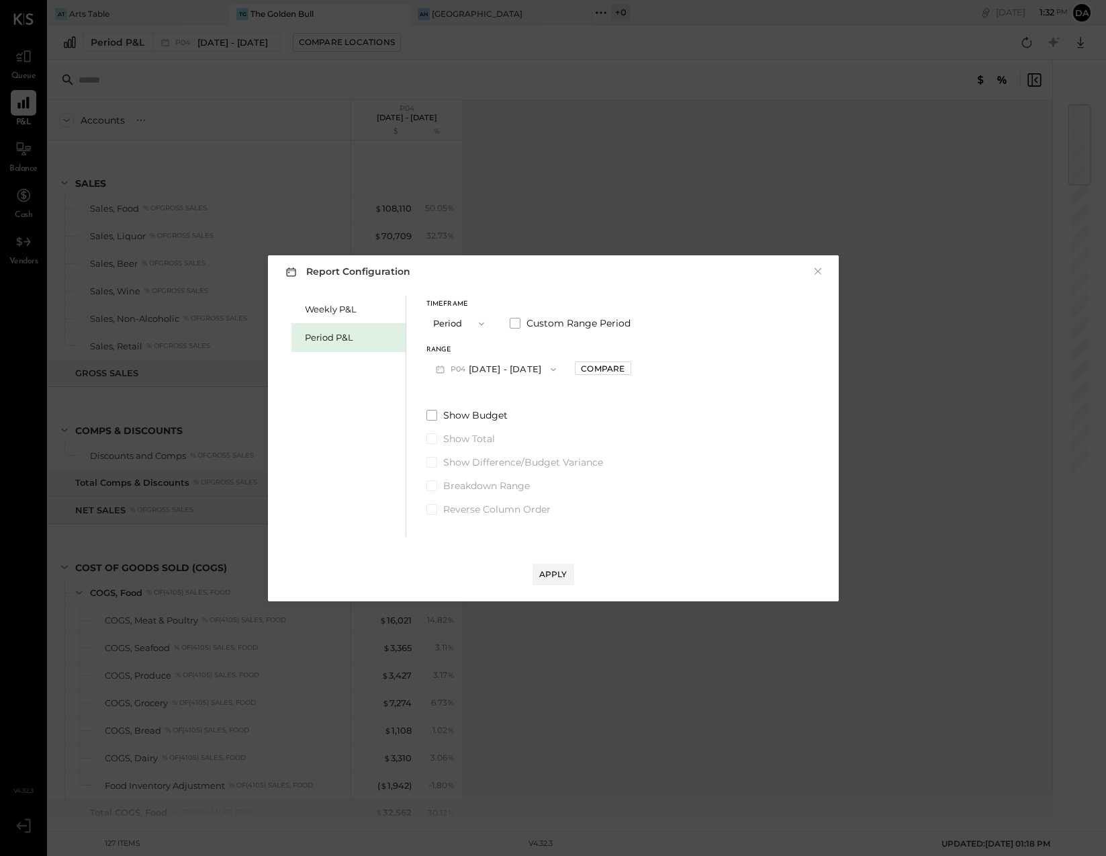
click at [441, 369] on icon "button" at bounding box center [440, 369] width 14 height 14
click at [443, 451] on span "P05" at bounding box center [443, 455] width 18 height 11
click at [554, 571] on div "Apply" at bounding box center [553, 573] width 28 height 11
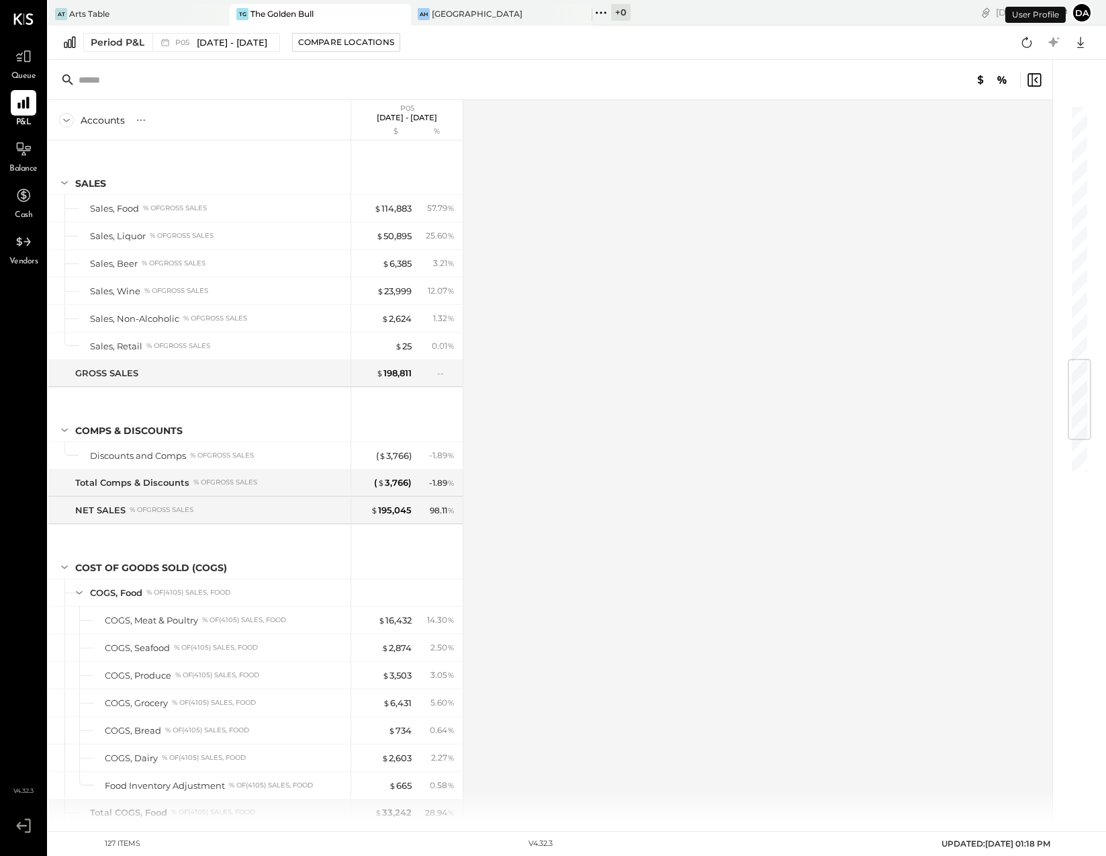
scroll to position [2135, 0]
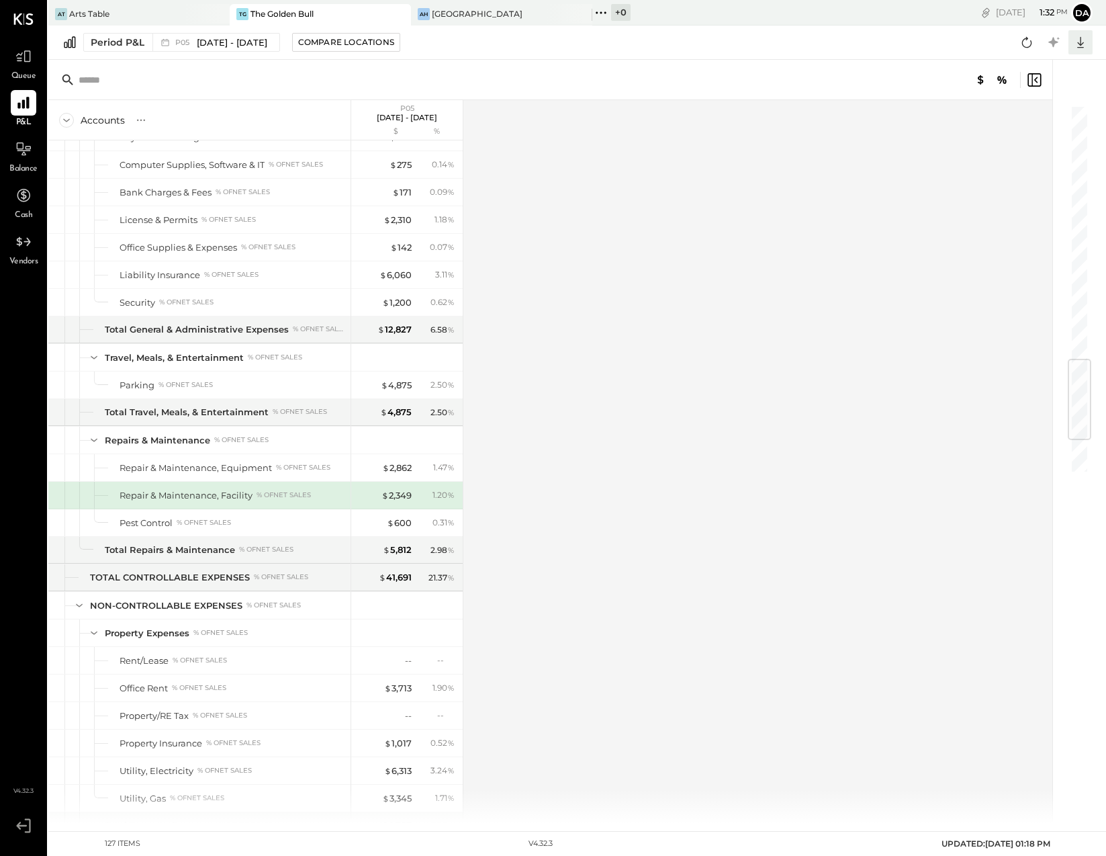
click at [1081, 39] on icon at bounding box center [1080, 42] width 17 height 17
click at [1015, 126] on div "Excel" at bounding box center [1038, 121] width 107 height 28
click at [103, 38] on div "Period P&L" at bounding box center [118, 42] width 54 height 13
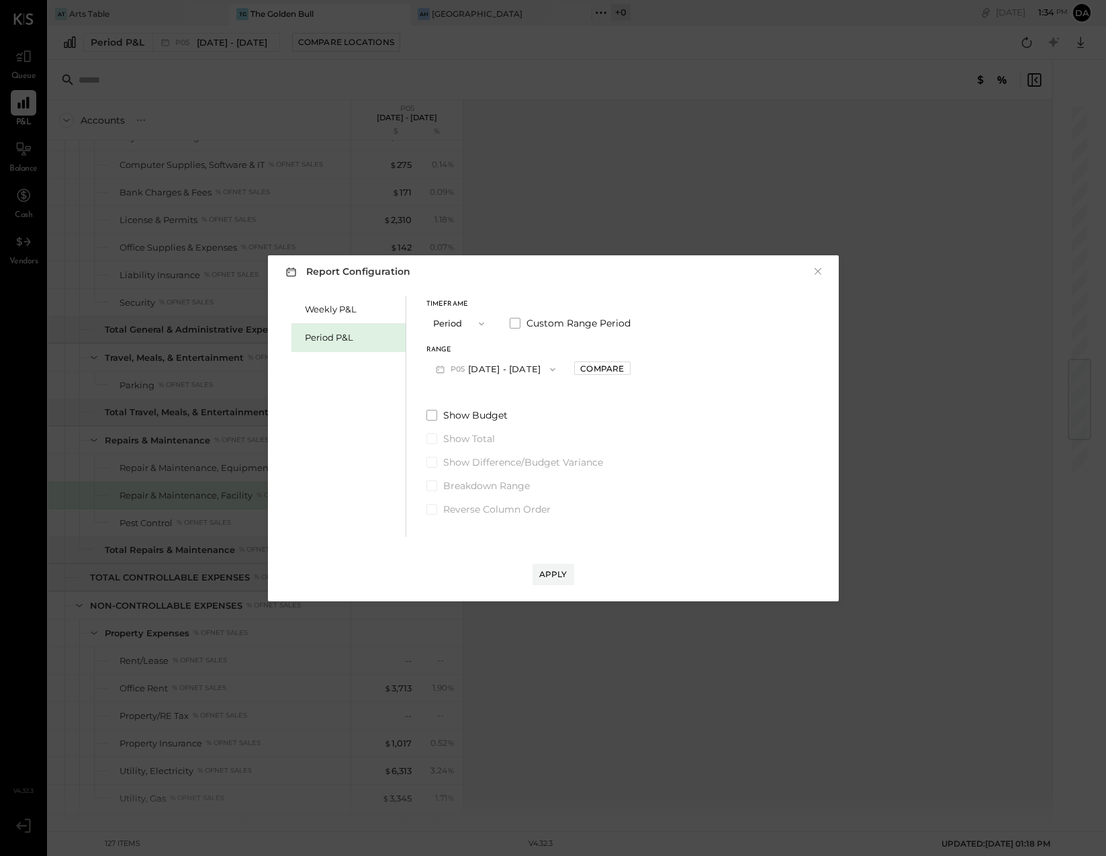
click at [453, 366] on span "P05" at bounding box center [460, 369] width 18 height 11
click at [442, 426] on span "P06" at bounding box center [443, 427] width 19 height 11
click at [561, 578] on div "Apply" at bounding box center [553, 573] width 28 height 11
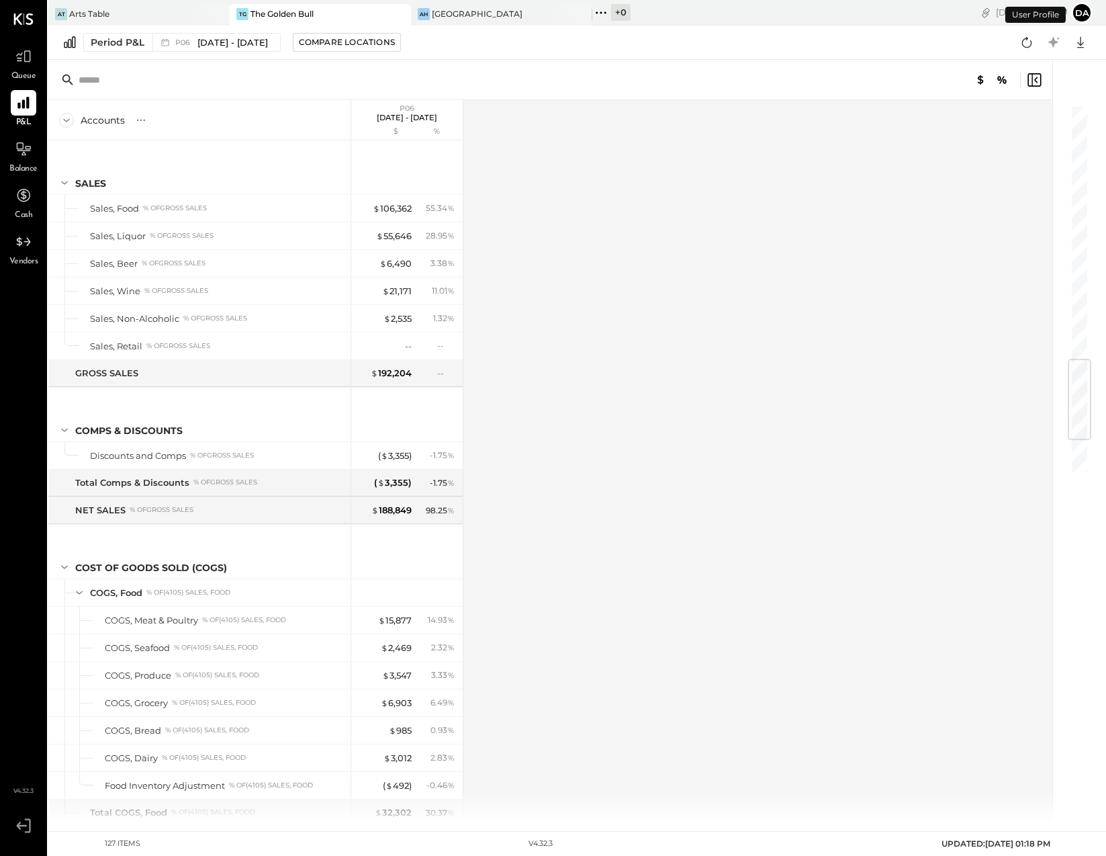
scroll to position [2135, 0]
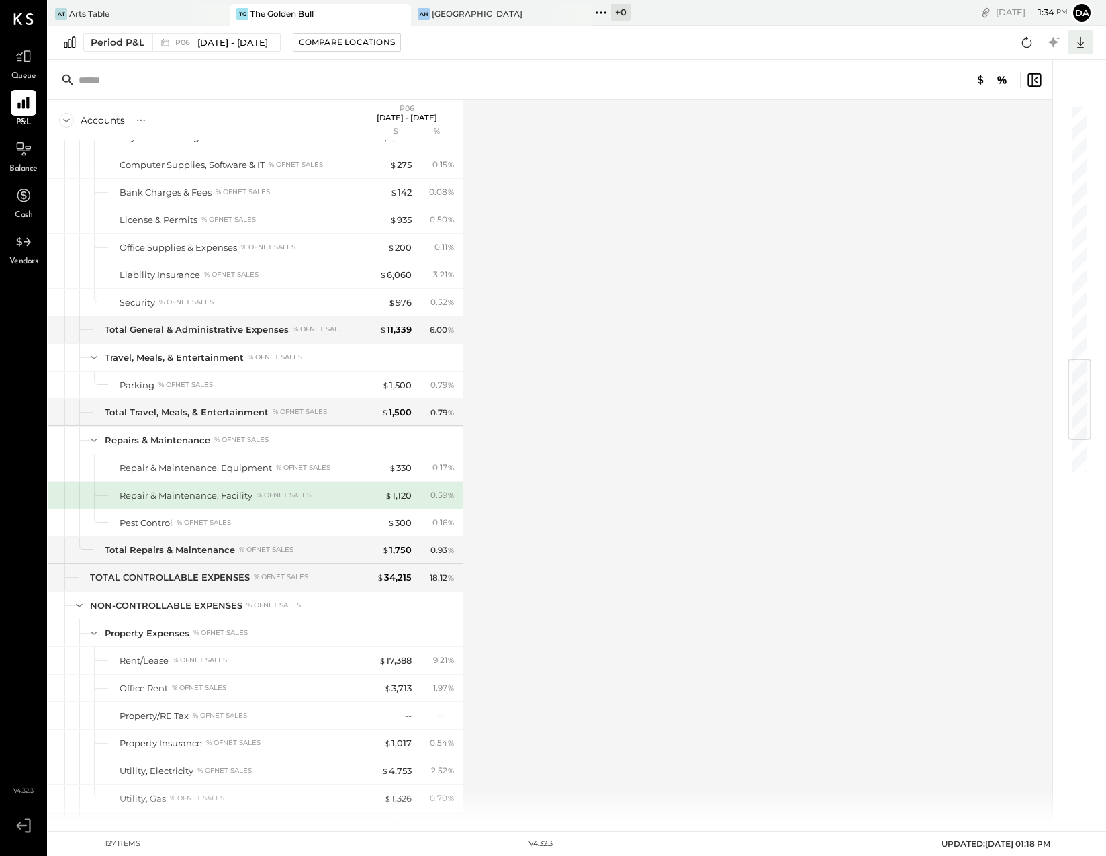
click at [1086, 40] on icon at bounding box center [1080, 42] width 17 height 17
click at [1010, 122] on div "Excel" at bounding box center [1038, 121] width 107 height 28
click at [95, 43] on div "Period P&L" at bounding box center [118, 42] width 54 height 13
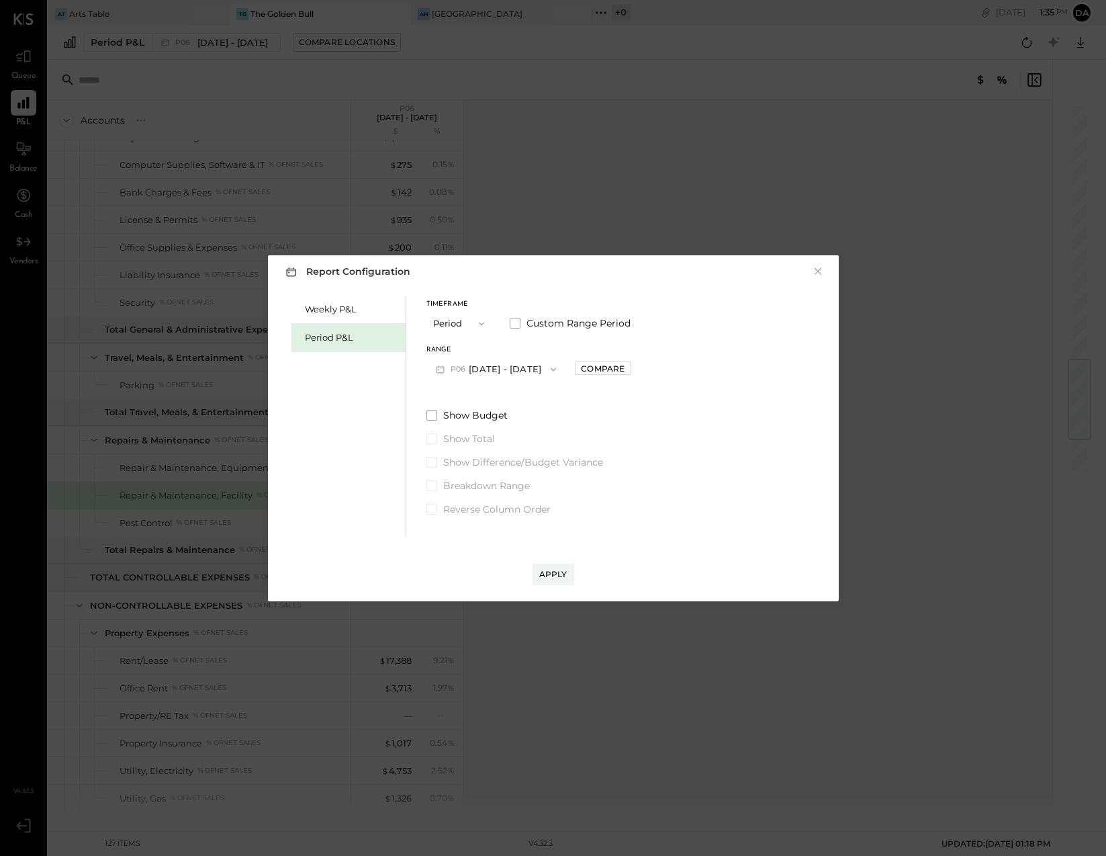
click at [451, 368] on span "P06" at bounding box center [460, 369] width 19 height 11
click at [444, 394] on span "P07" at bounding box center [443, 399] width 19 height 11
click at [549, 573] on div "Apply" at bounding box center [553, 573] width 28 height 11
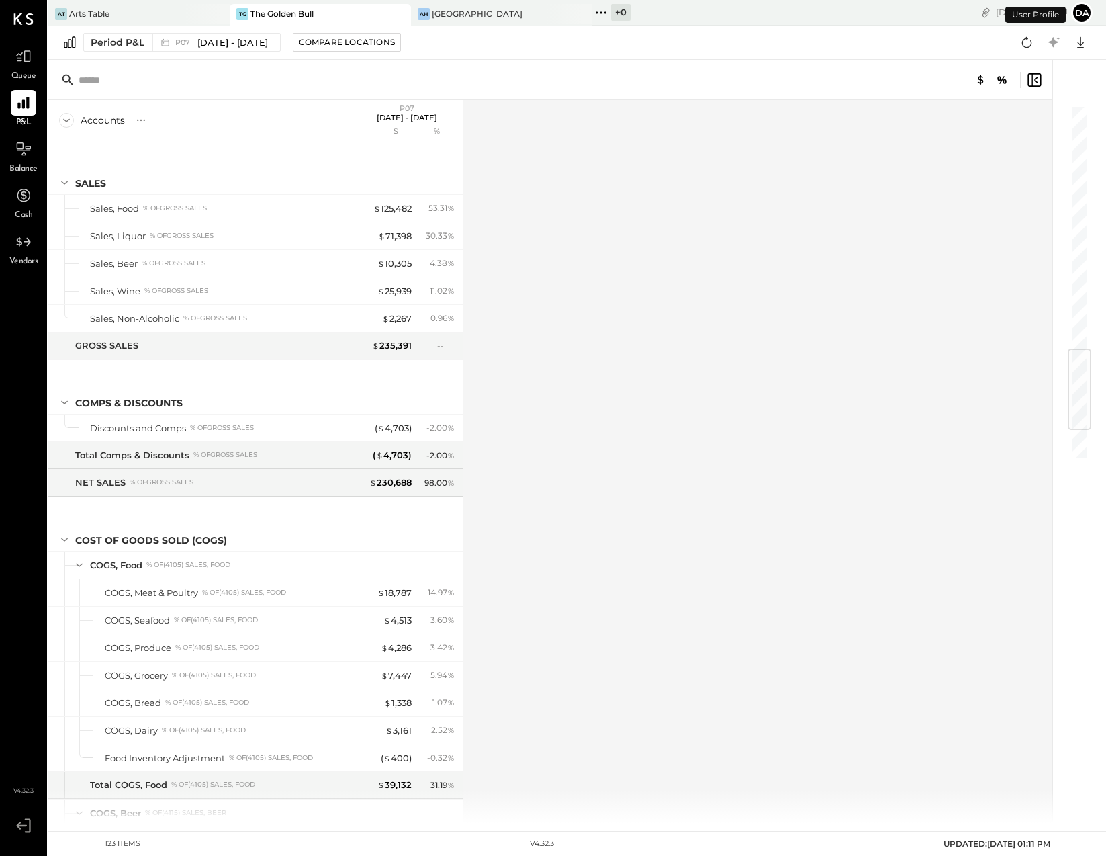
scroll to position [2052, 0]
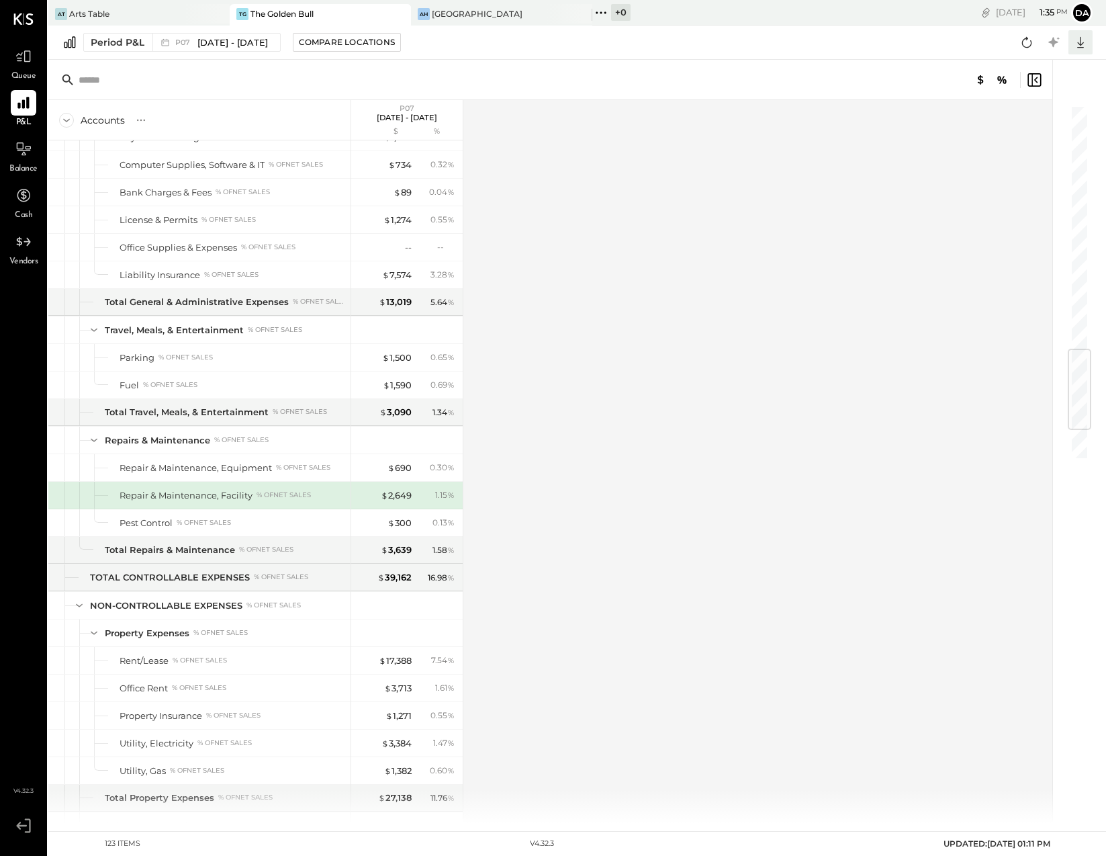
click at [1082, 44] on icon at bounding box center [1080, 42] width 17 height 17
click at [1024, 120] on div "Excel" at bounding box center [1038, 121] width 107 height 28
click at [460, 12] on div "[GEOGRAPHIC_DATA]" at bounding box center [477, 13] width 91 height 11
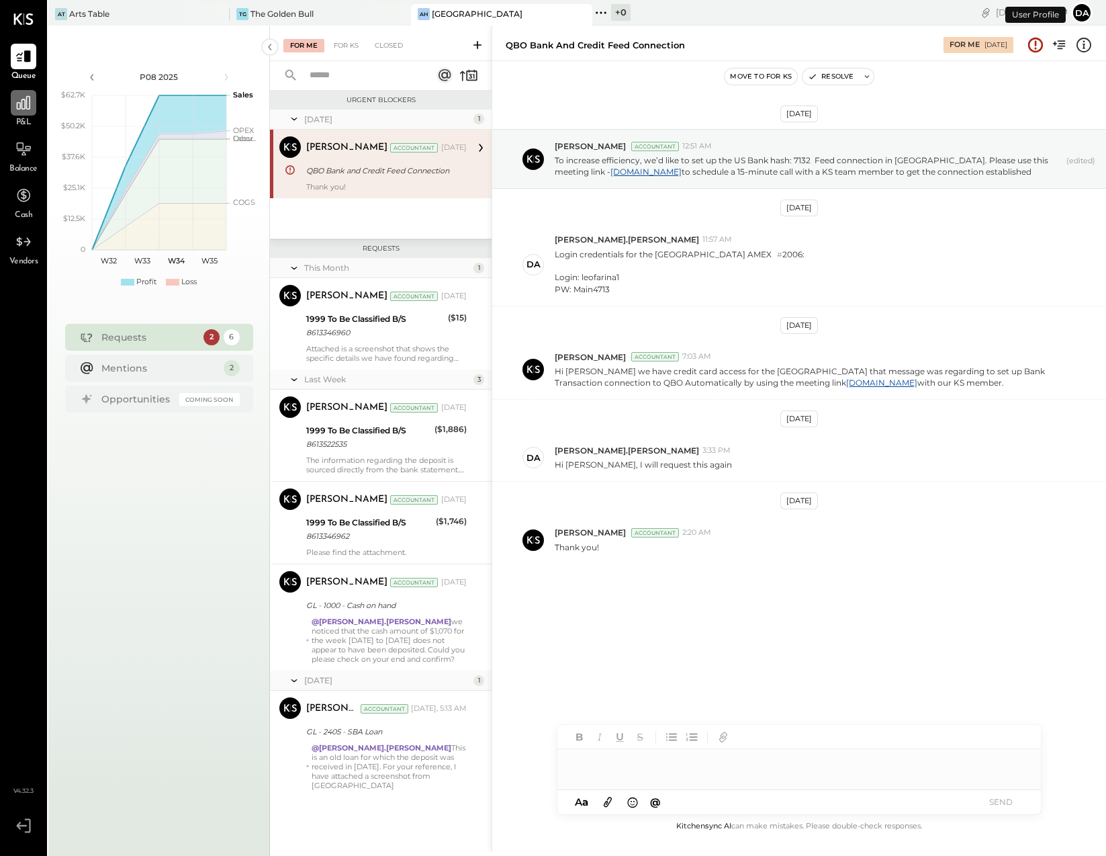
click at [19, 105] on icon at bounding box center [23, 102] width 13 height 13
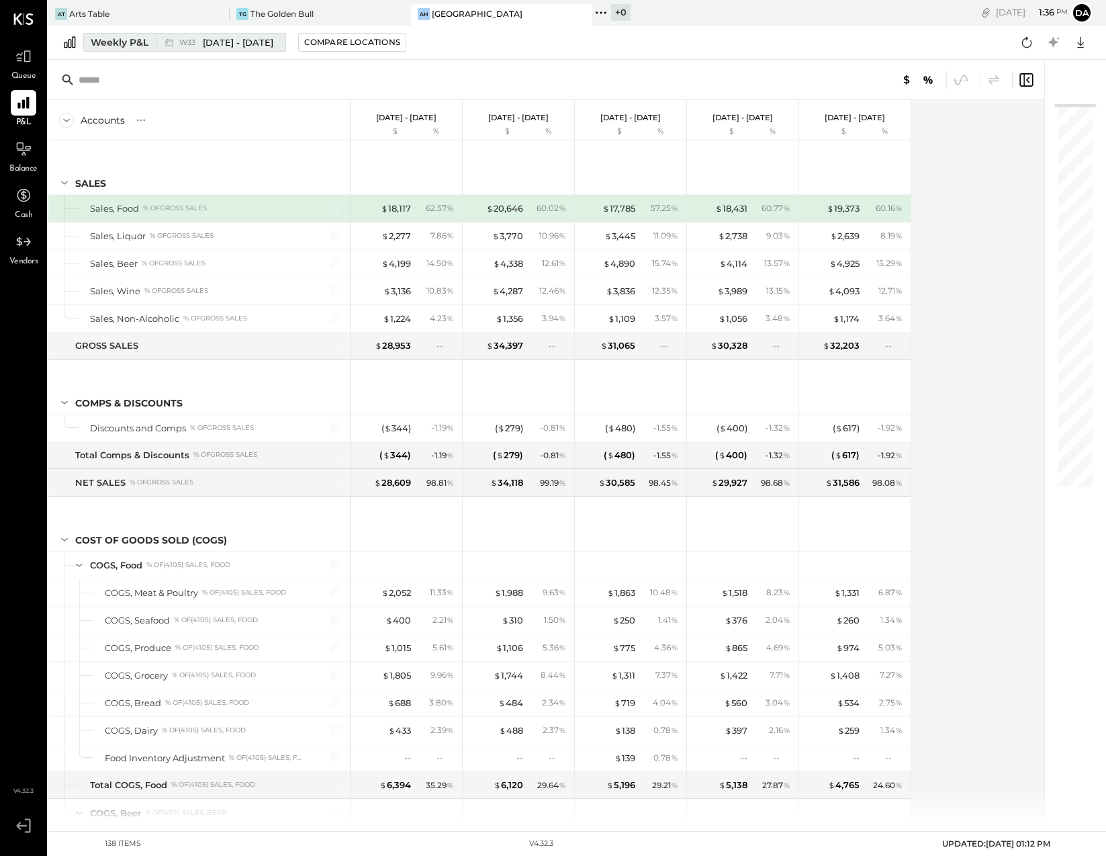
click at [95, 40] on div "Weekly P&L" at bounding box center [120, 42] width 58 height 13
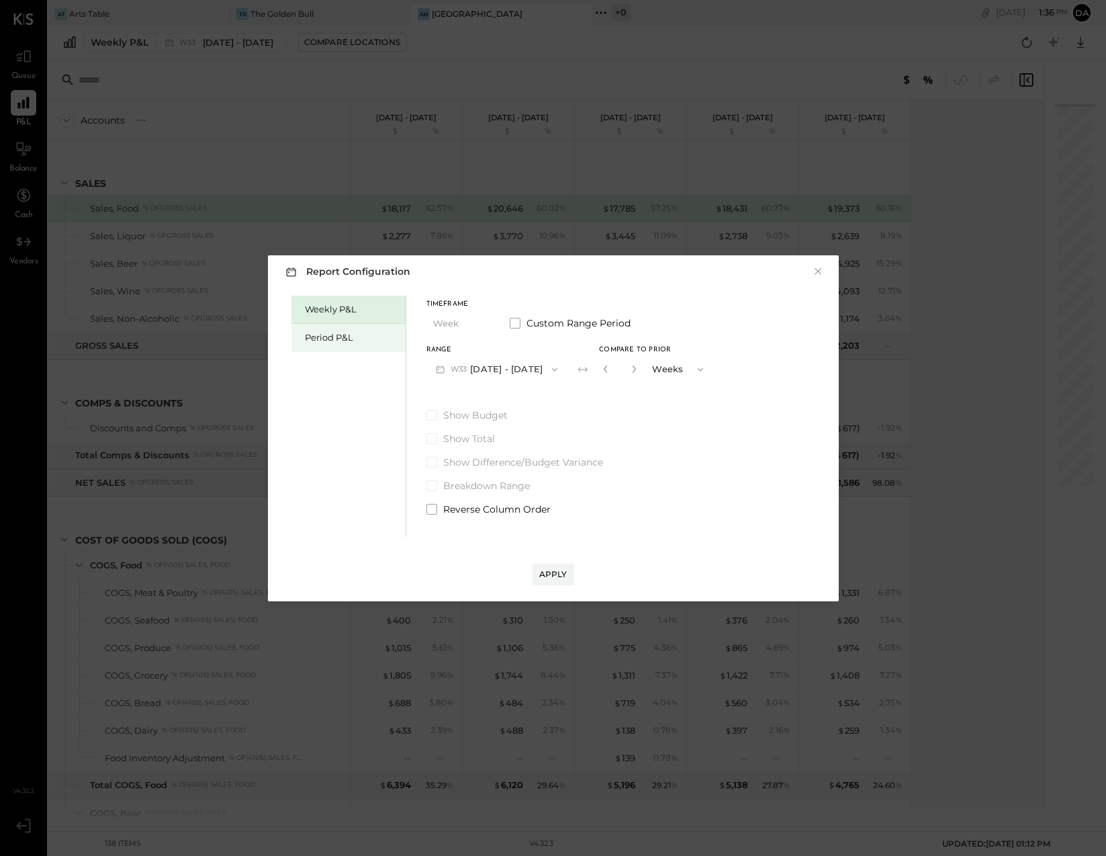
click at [318, 336] on div "Period P&L" at bounding box center [352, 337] width 94 height 13
click at [451, 366] on span "P08" at bounding box center [460, 369] width 19 height 11
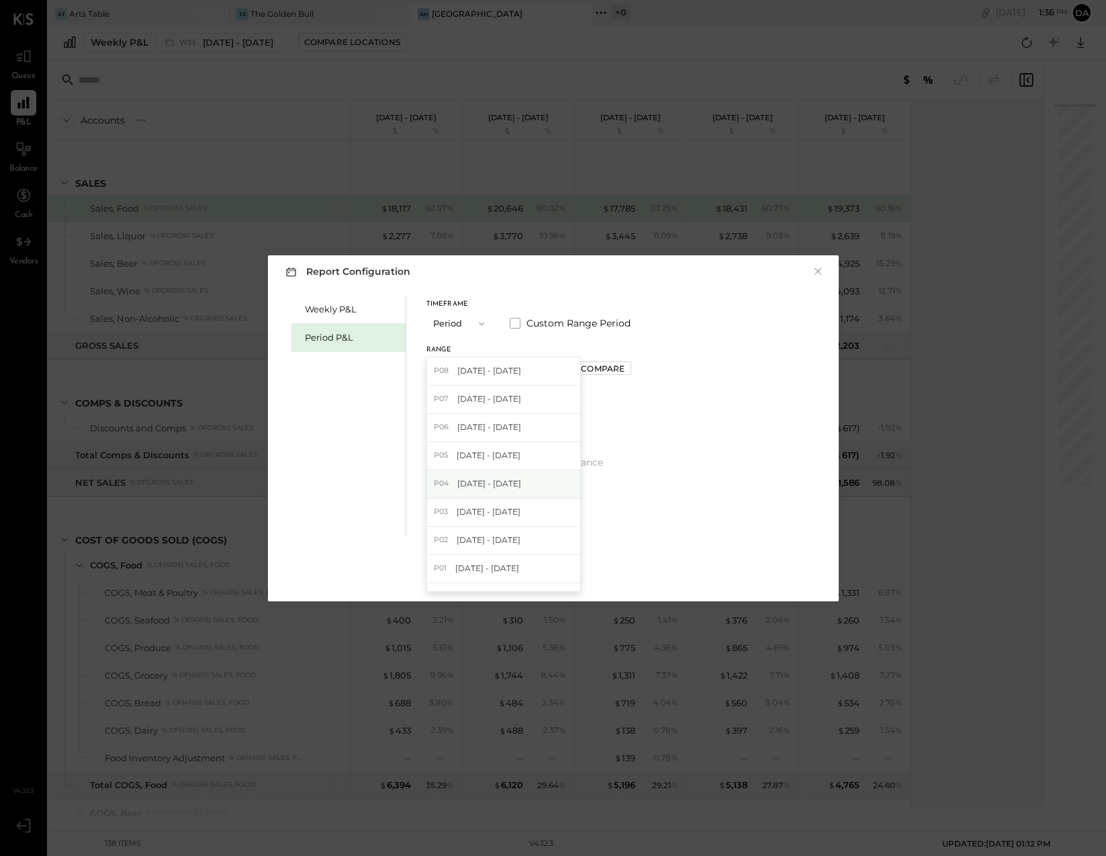
click at [438, 482] on span "P04" at bounding box center [443, 483] width 19 height 11
click at [553, 566] on button "Apply" at bounding box center [554, 574] width 42 height 21
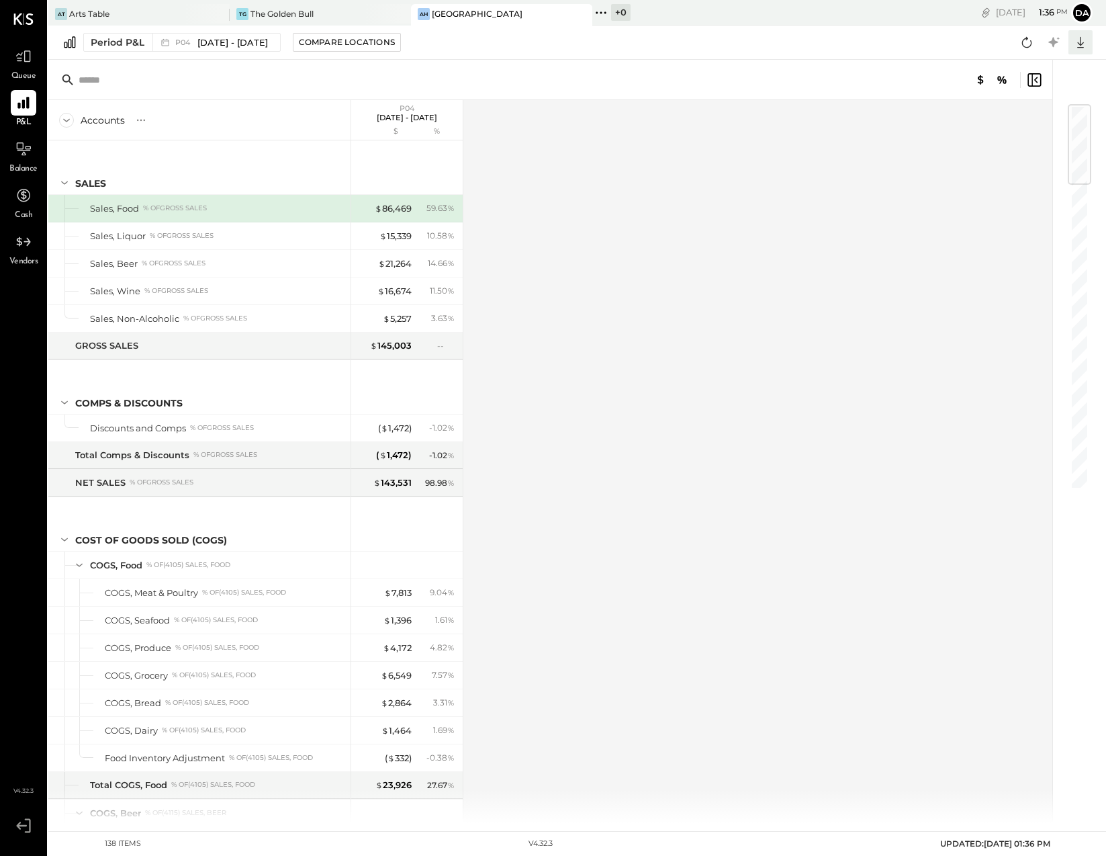
click at [1081, 43] on icon at bounding box center [1080, 42] width 7 height 11
click at [1029, 119] on div "Excel" at bounding box center [1038, 121] width 107 height 28
click at [100, 41] on div "Period P&L" at bounding box center [118, 42] width 54 height 13
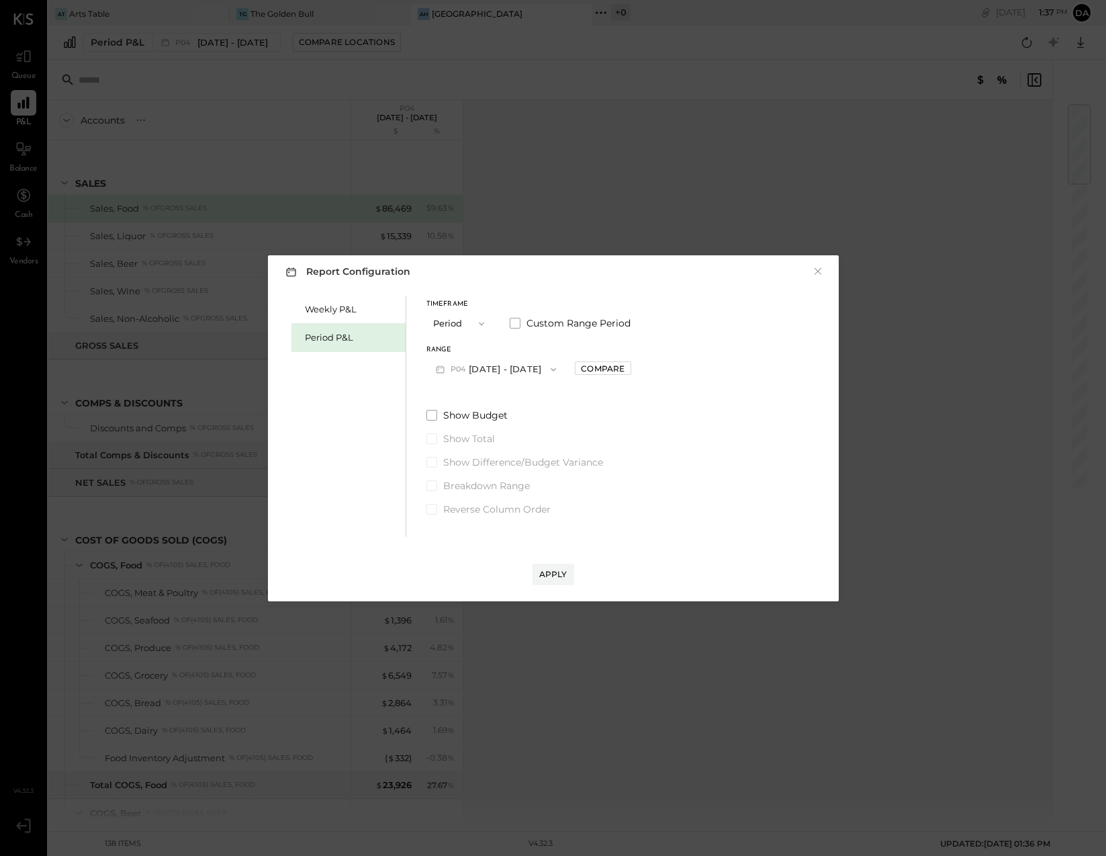
click at [472, 367] on button "P04 [DATE] - [DATE]" at bounding box center [496, 369] width 140 height 25
click at [451, 454] on span "P05" at bounding box center [443, 455] width 18 height 11
click at [561, 571] on div "Apply" at bounding box center [553, 573] width 28 height 11
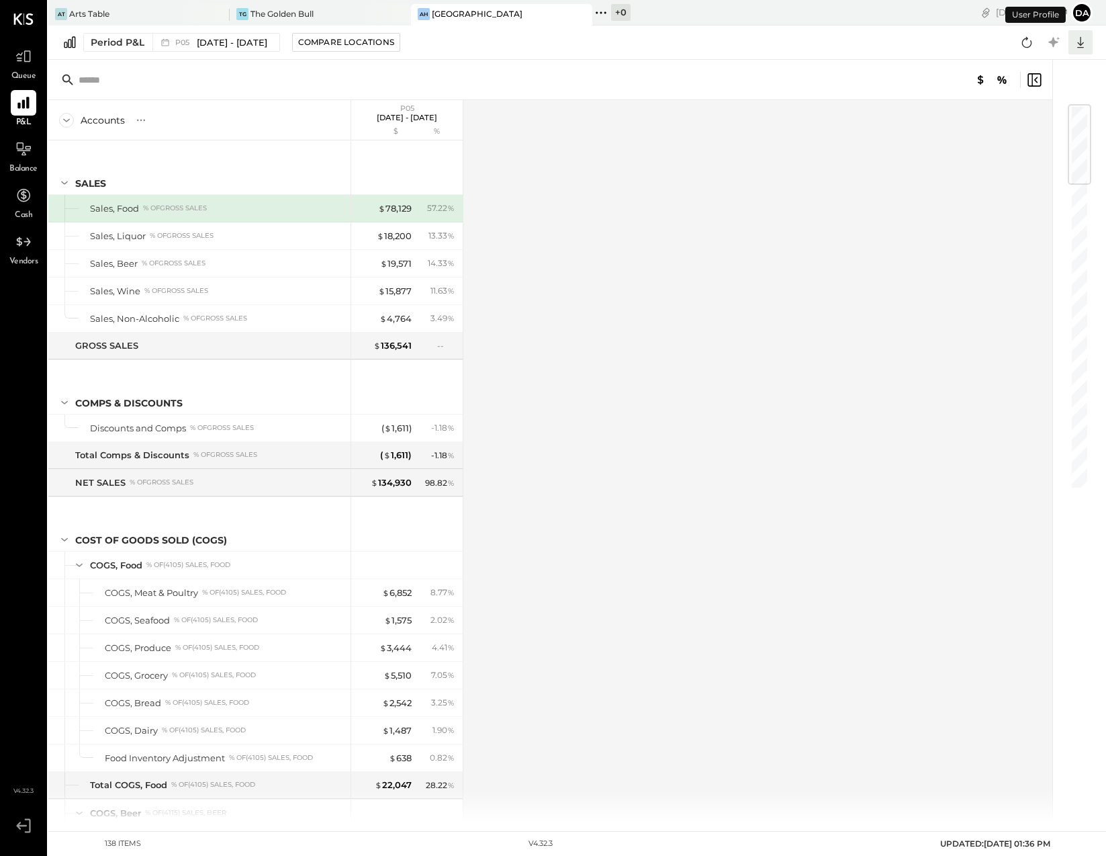
click at [1087, 36] on icon at bounding box center [1080, 42] width 17 height 17
click at [1016, 130] on div "Excel" at bounding box center [1038, 121] width 107 height 28
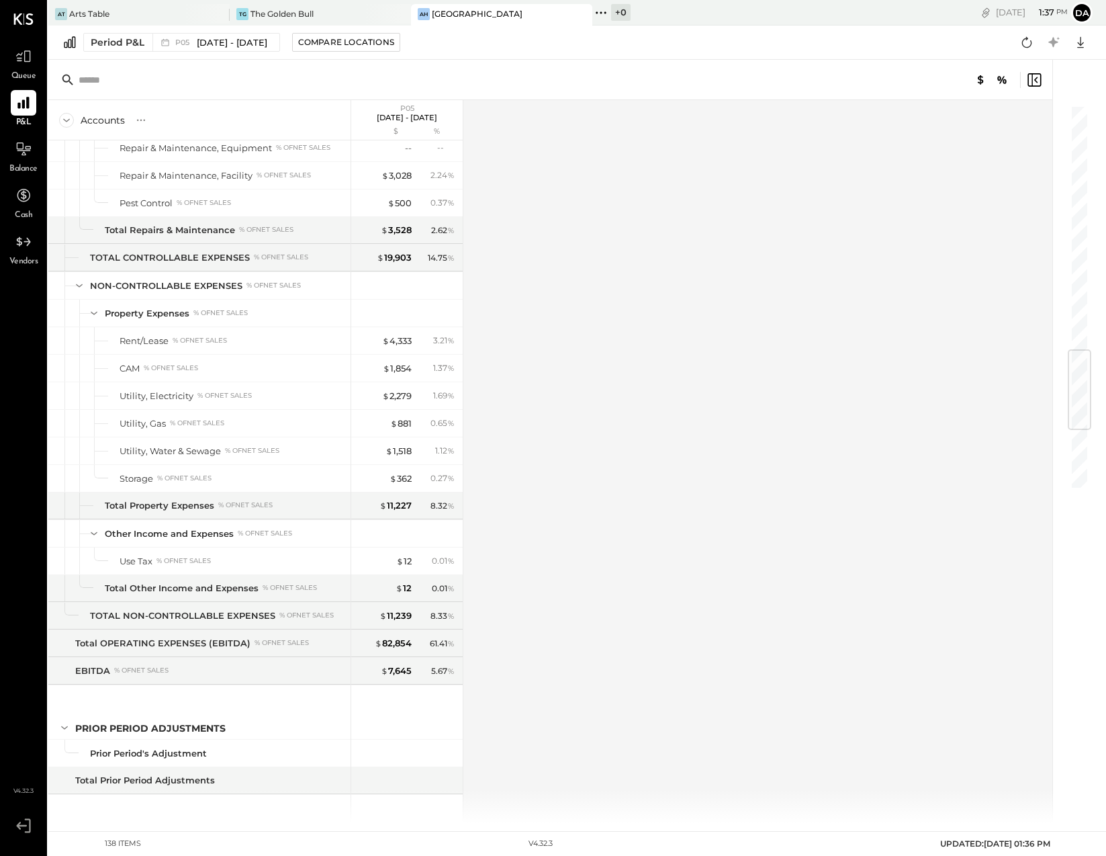
scroll to position [2568, 0]
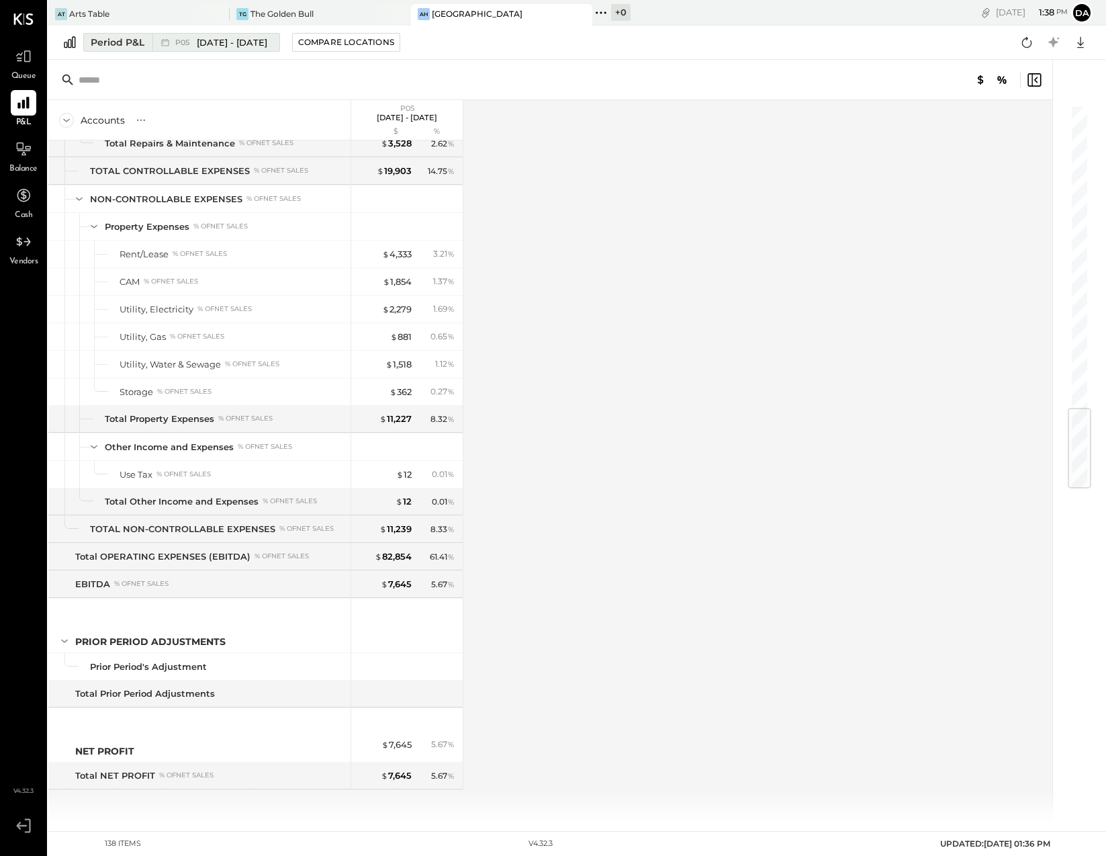
click at [109, 40] on div "Period P&L" at bounding box center [118, 42] width 54 height 13
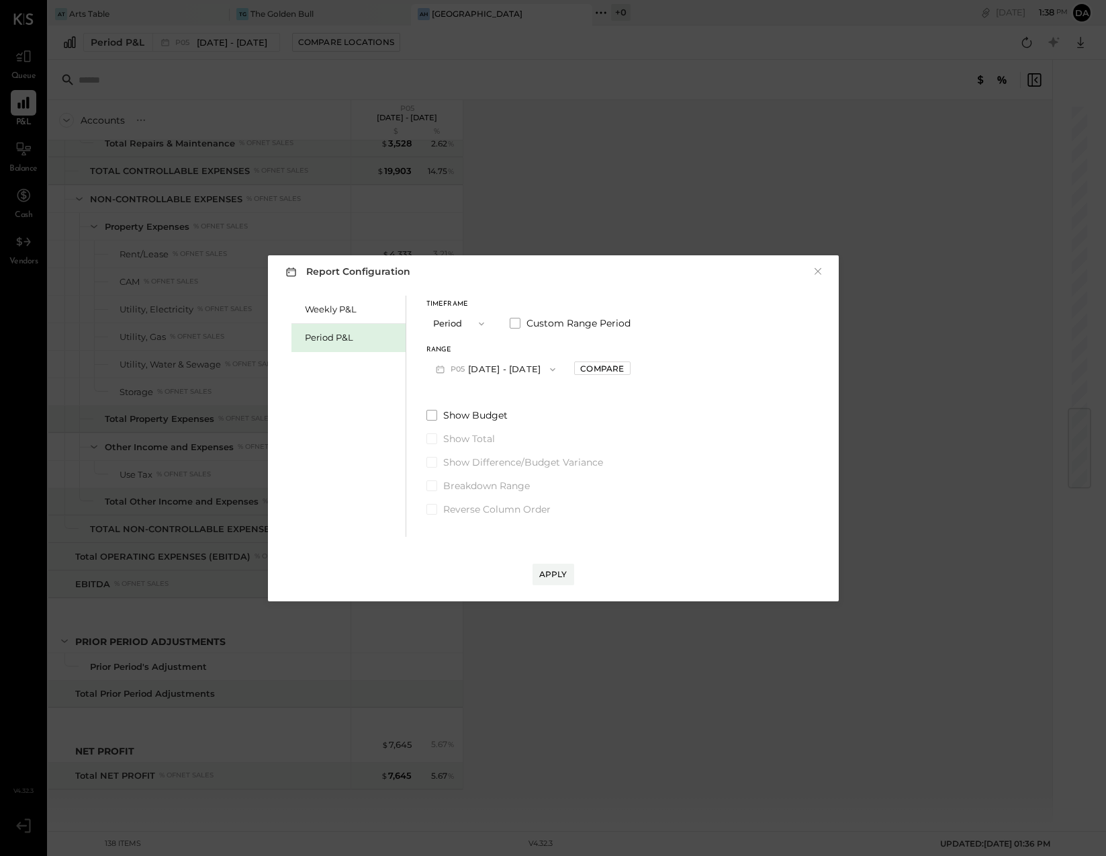
click at [450, 318] on button "Period" at bounding box center [459, 323] width 67 height 25
click at [450, 326] on span "Period" at bounding box center [450, 323] width 27 height 9
click at [450, 326] on button "Period" at bounding box center [459, 323] width 67 height 25
click at [449, 323] on span "Period" at bounding box center [450, 323] width 27 height 9
click at [443, 369] on icon "button" at bounding box center [440, 368] width 8 height 7
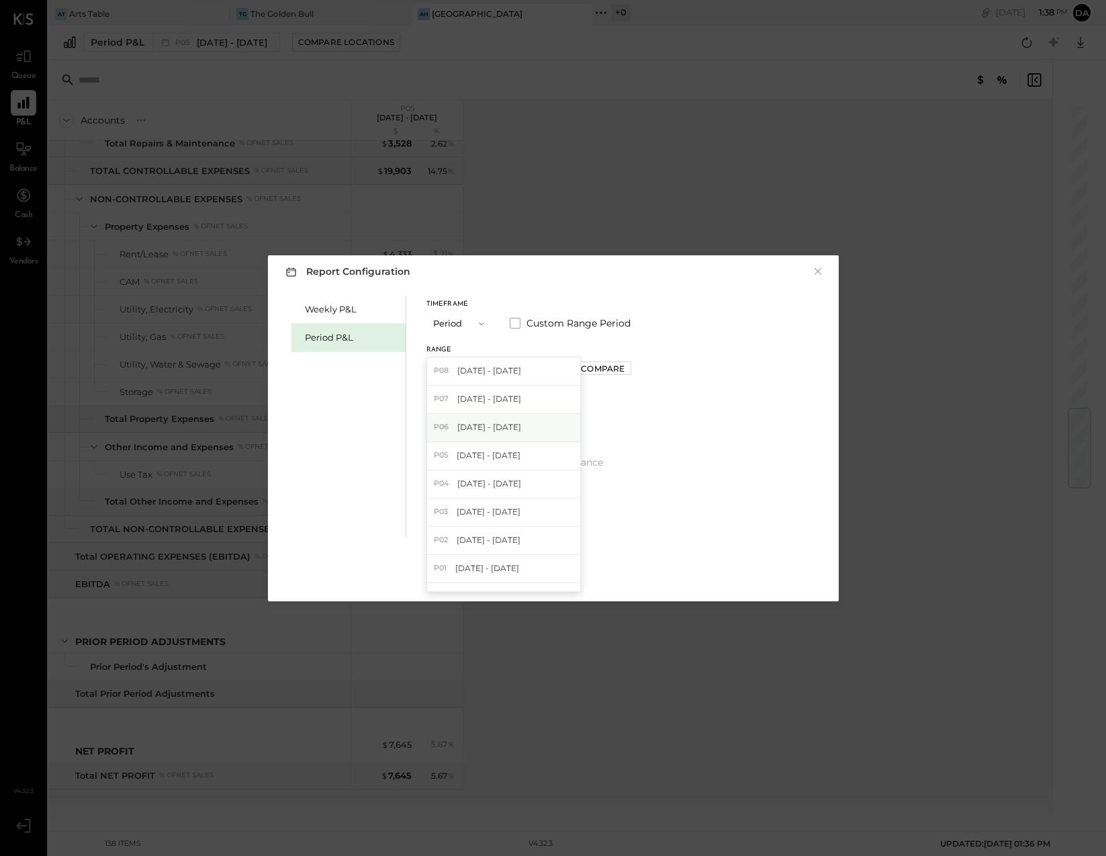
click at [437, 432] on span "P06" at bounding box center [443, 427] width 19 height 11
click at [547, 574] on div "Apply" at bounding box center [553, 573] width 28 height 11
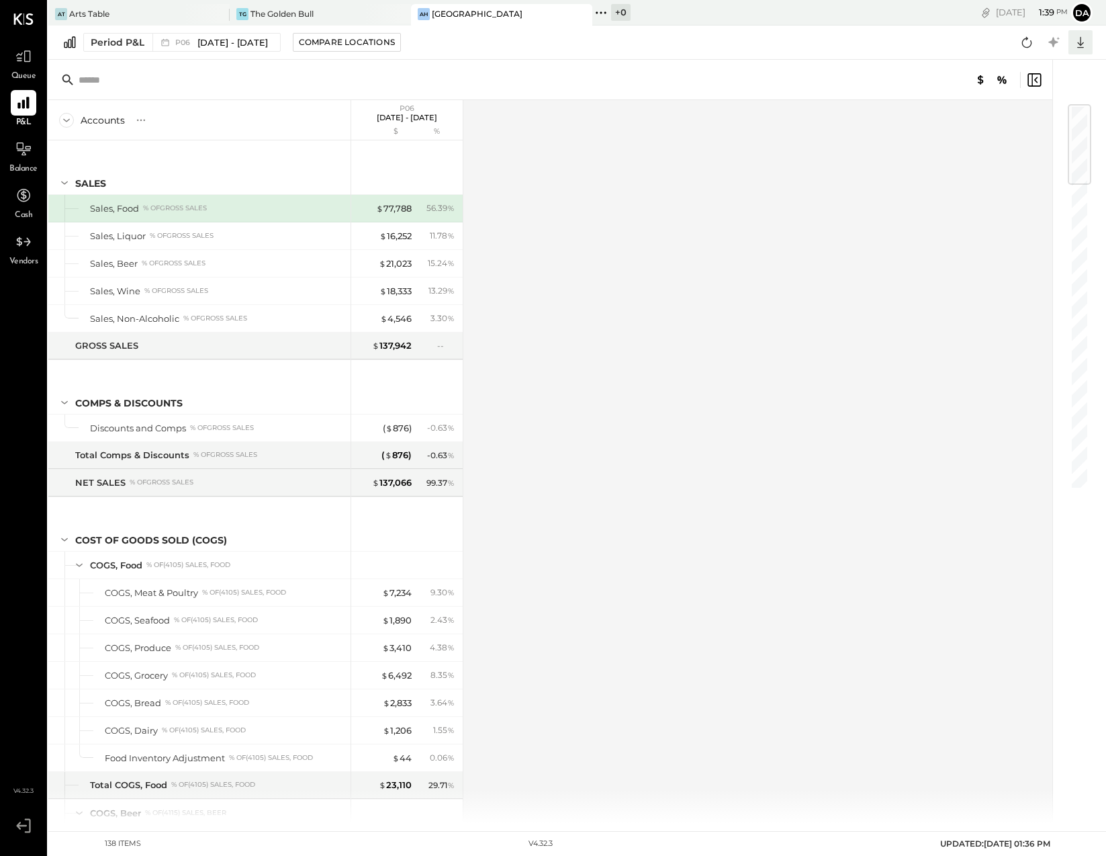
click at [1077, 46] on icon at bounding box center [1080, 42] width 17 height 17
click at [1018, 126] on div "Excel" at bounding box center [1038, 121] width 107 height 28
click at [125, 41] on div "Period P&L" at bounding box center [118, 42] width 54 height 13
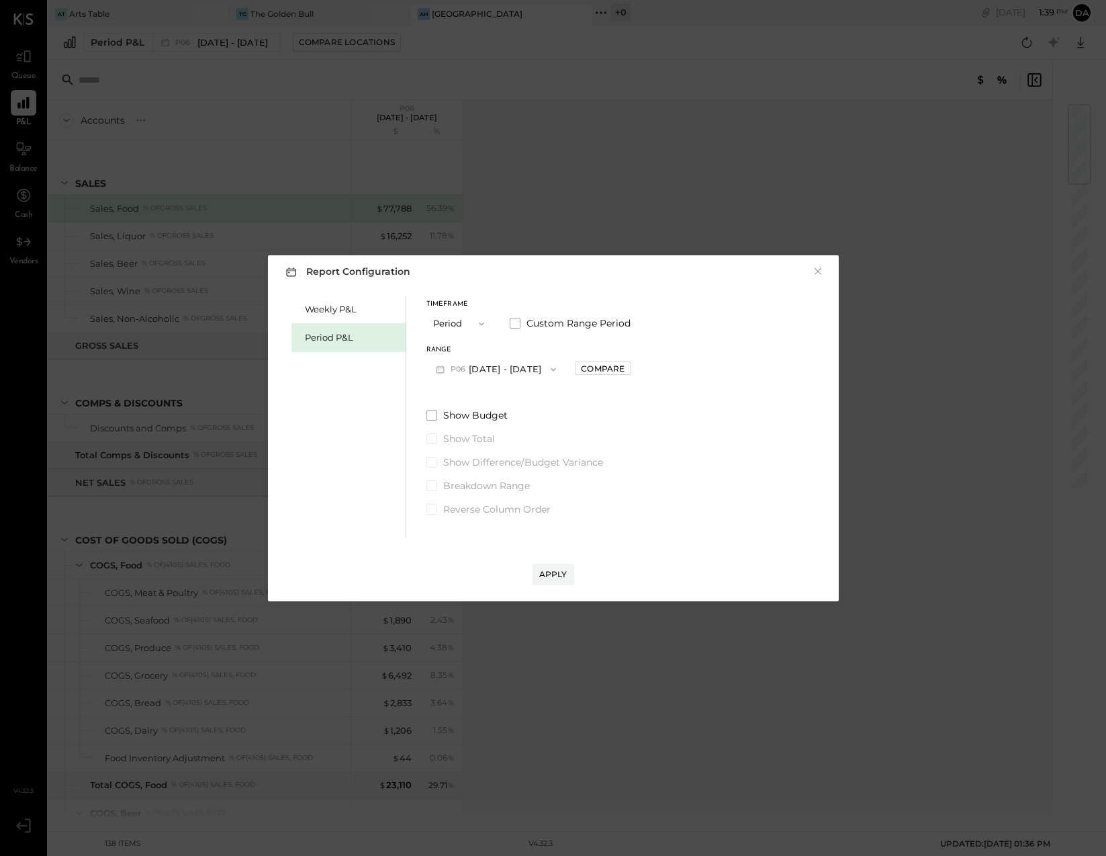
click at [439, 369] on icon "button" at bounding box center [440, 369] width 14 height 14
click at [439, 395] on span "P07" at bounding box center [443, 399] width 19 height 11
click at [555, 576] on div "Apply" at bounding box center [553, 573] width 28 height 11
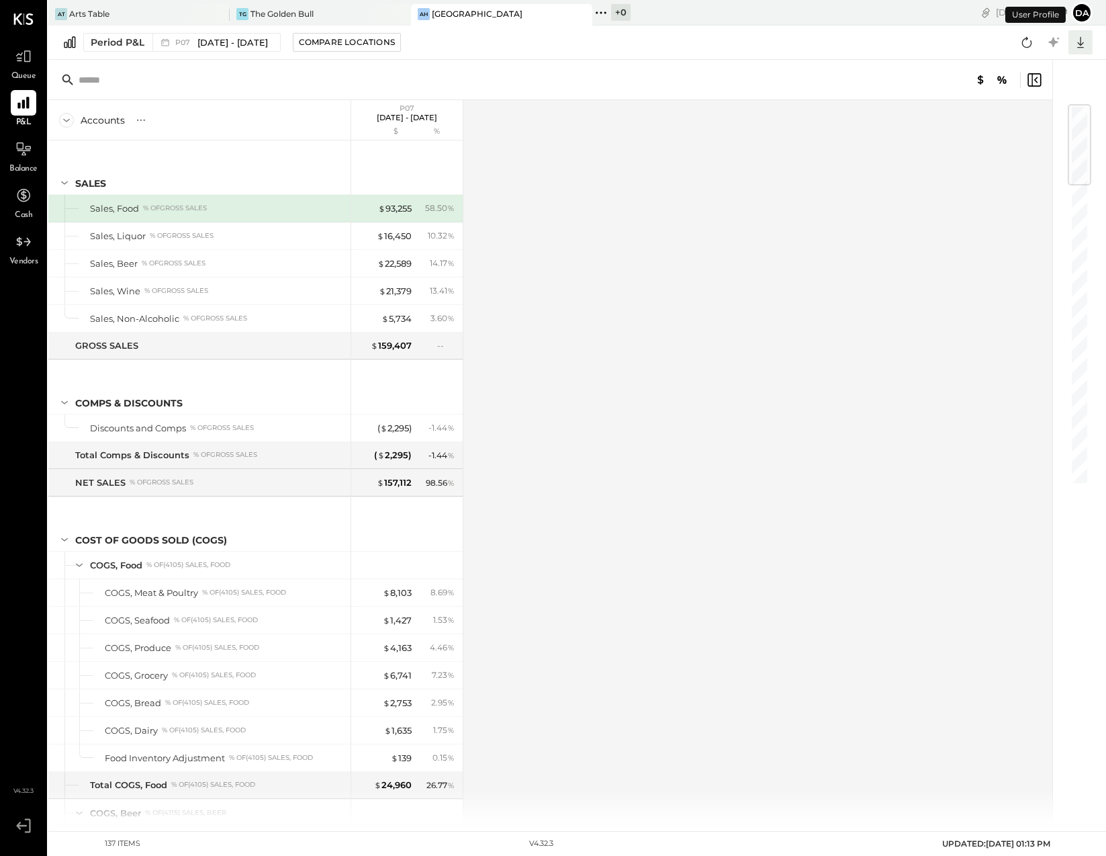
click at [1083, 45] on icon at bounding box center [1080, 42] width 17 height 17
click at [1014, 130] on div "Excel" at bounding box center [1038, 121] width 107 height 28
